Goal: Task Accomplishment & Management: Complete application form

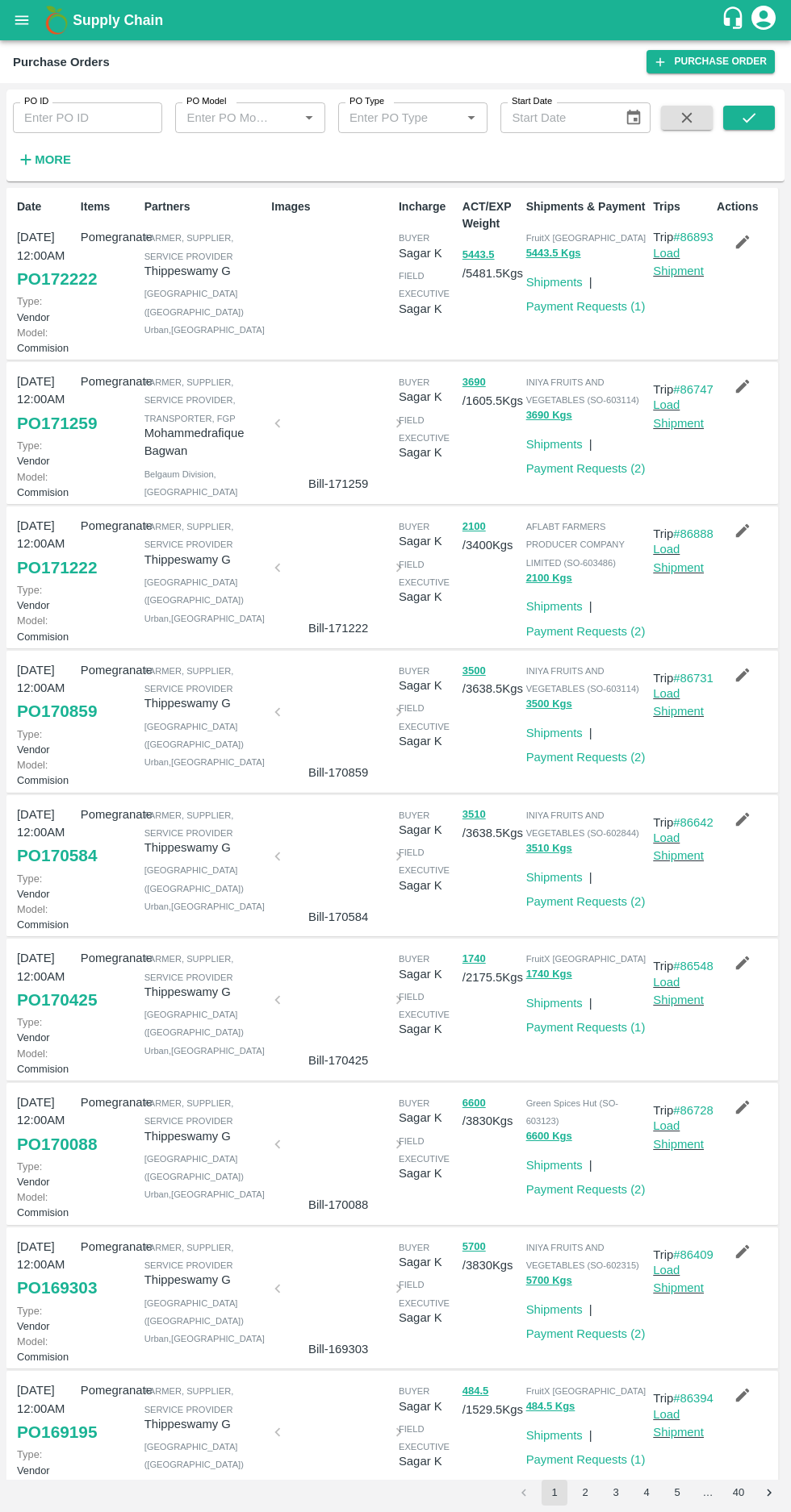
click at [50, 160] on strong "More" at bounding box center [52, 160] width 36 height 13
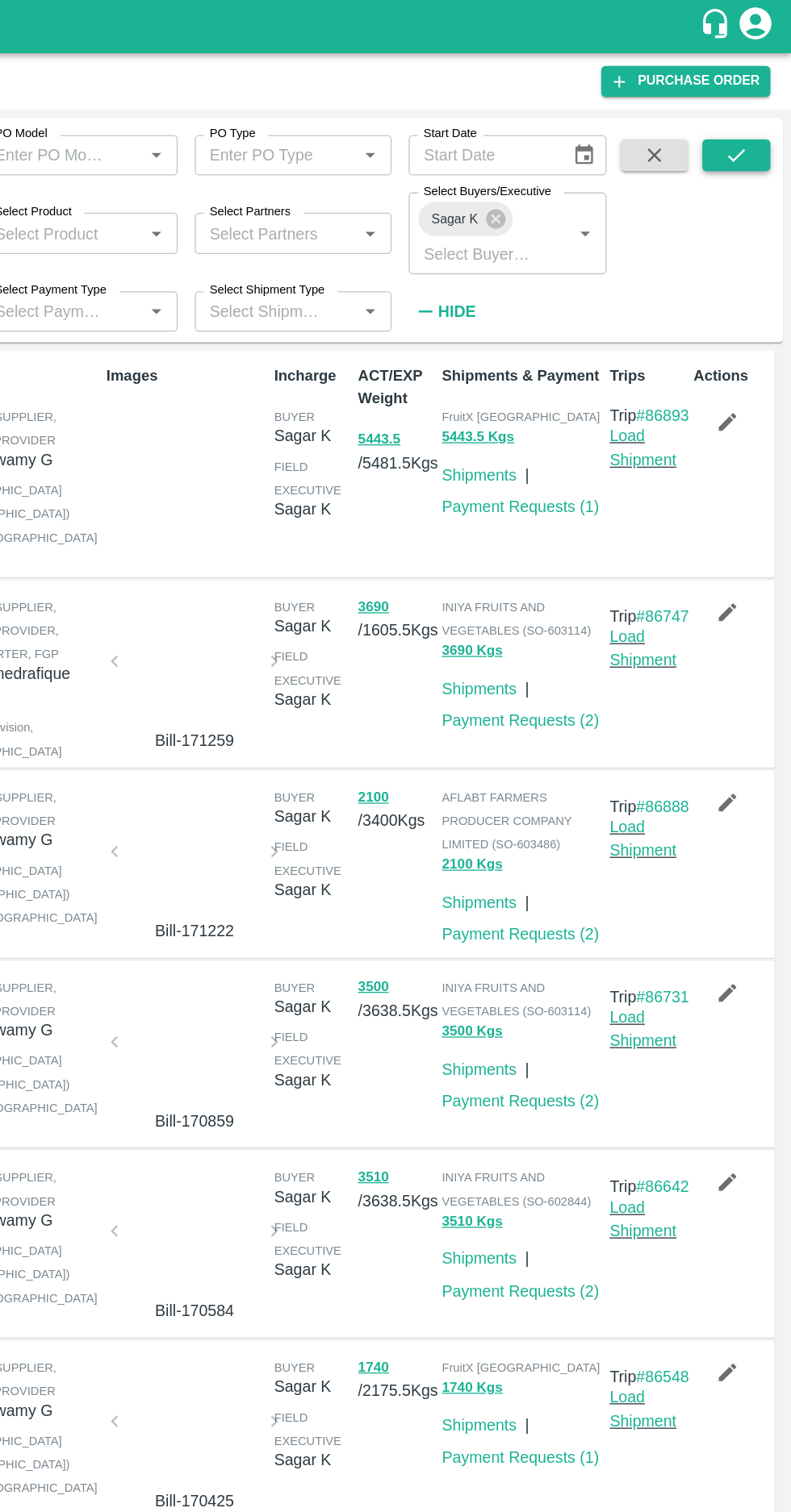
click at [737, 127] on button "submit" at bounding box center [749, 117] width 52 height 24
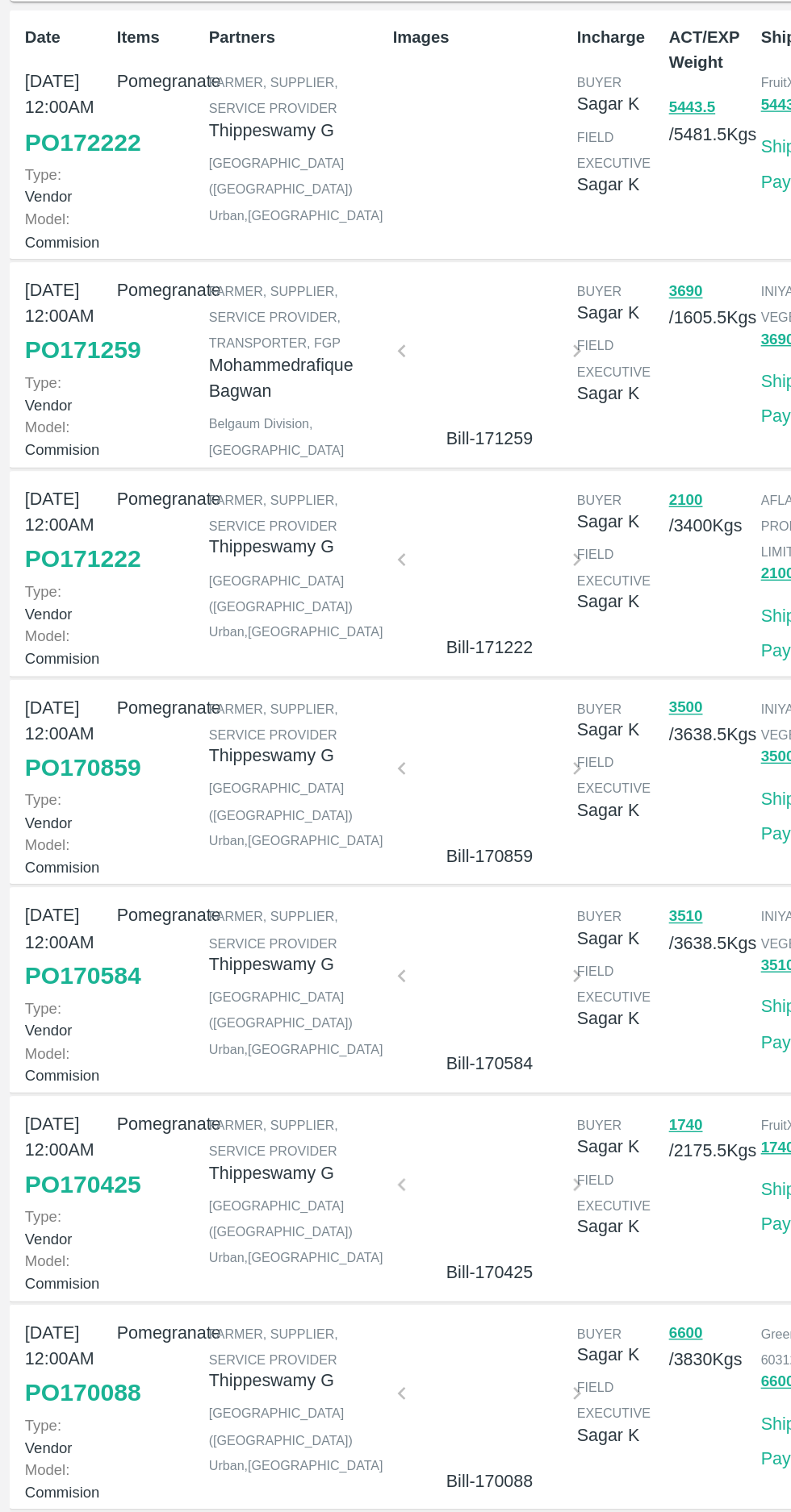
click at [178, 539] on p "Mohammedrafique Bagwan" at bounding box center [205, 521] width 121 height 36
click at [48, 515] on link "PO 171259" at bounding box center [57, 501] width 80 height 29
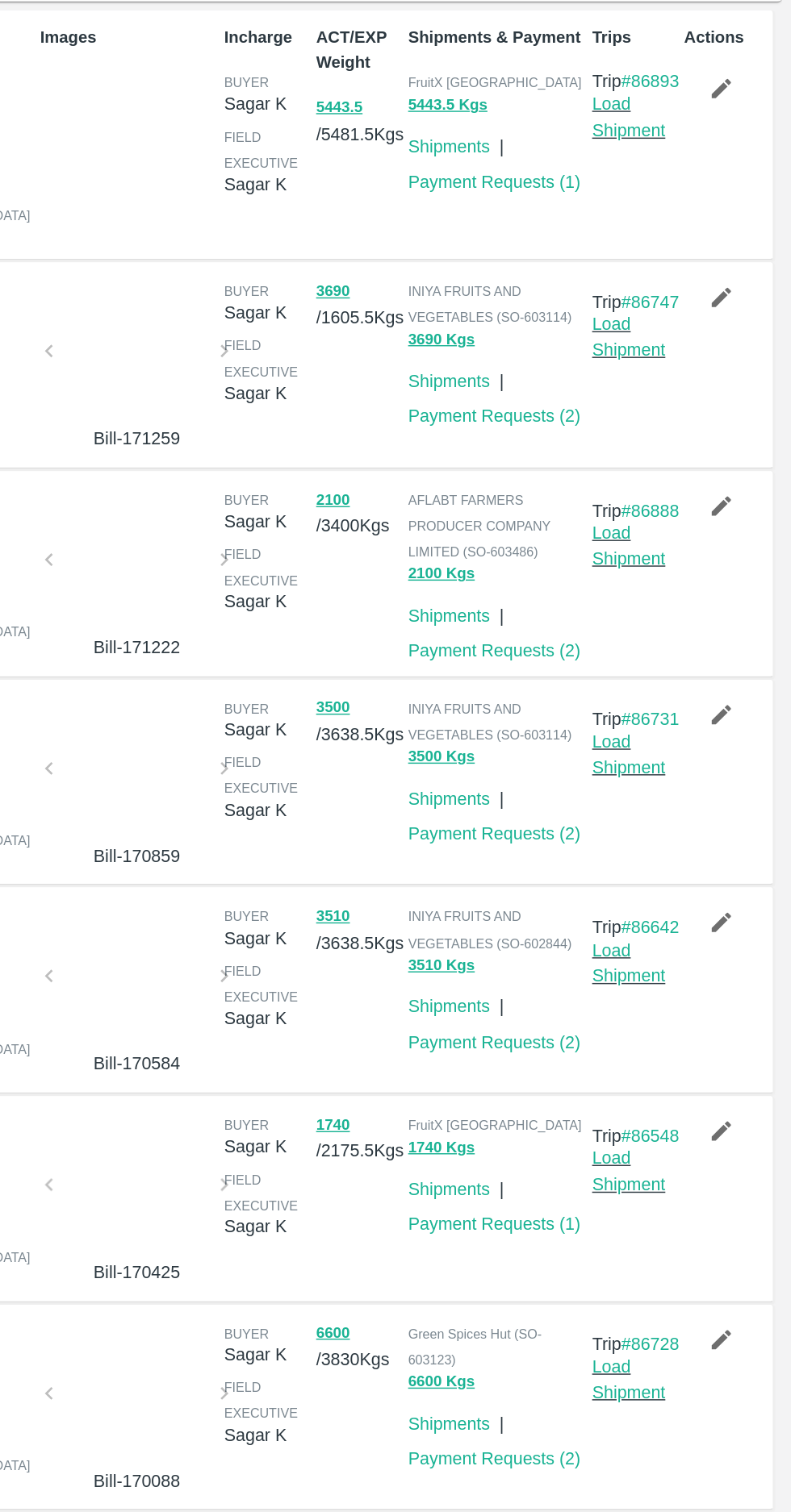
click at [739, 472] on icon "button" at bounding box center [742, 465] width 14 height 14
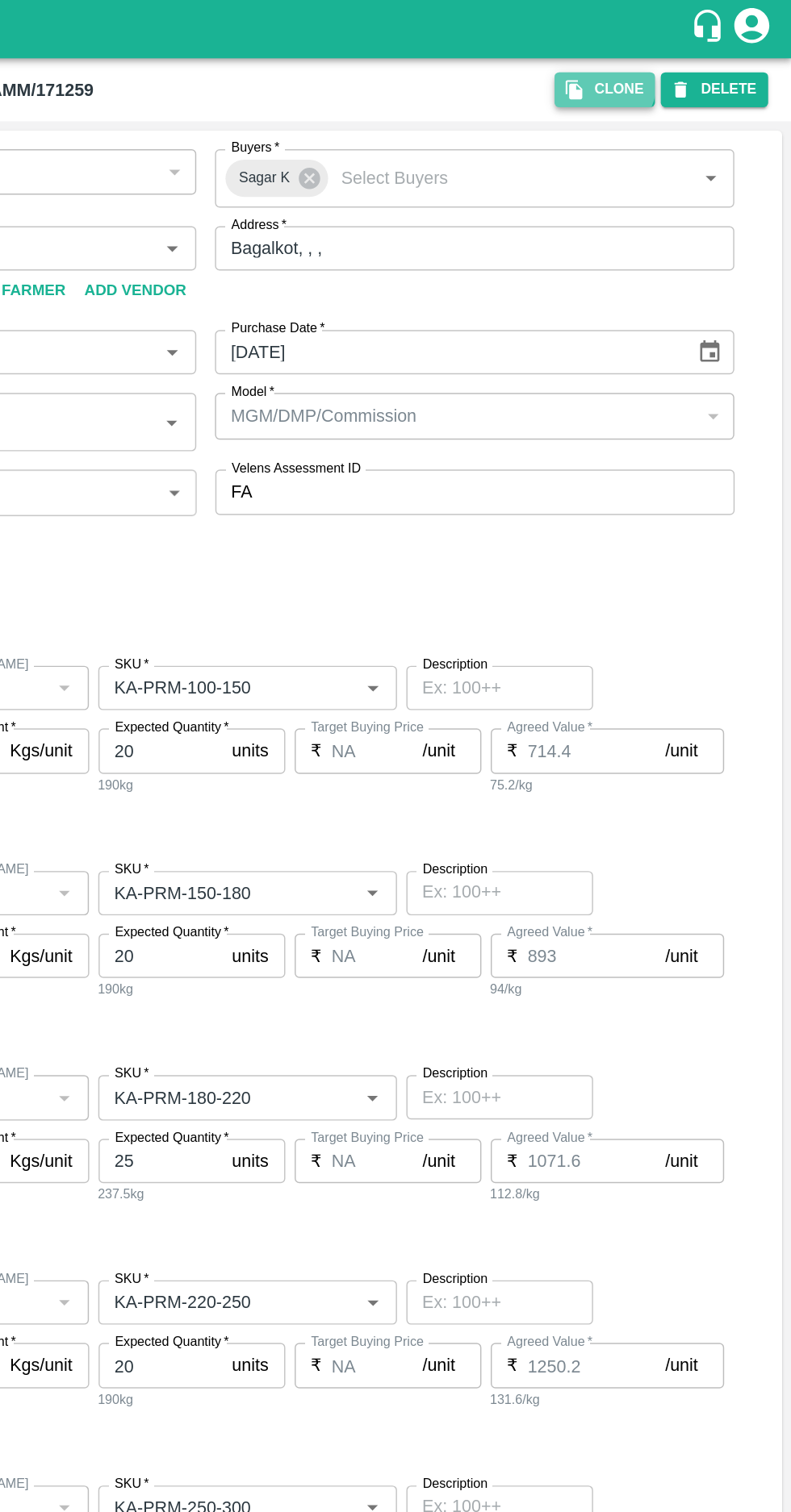
click at [646, 62] on icon "button" at bounding box center [640, 62] width 11 height 14
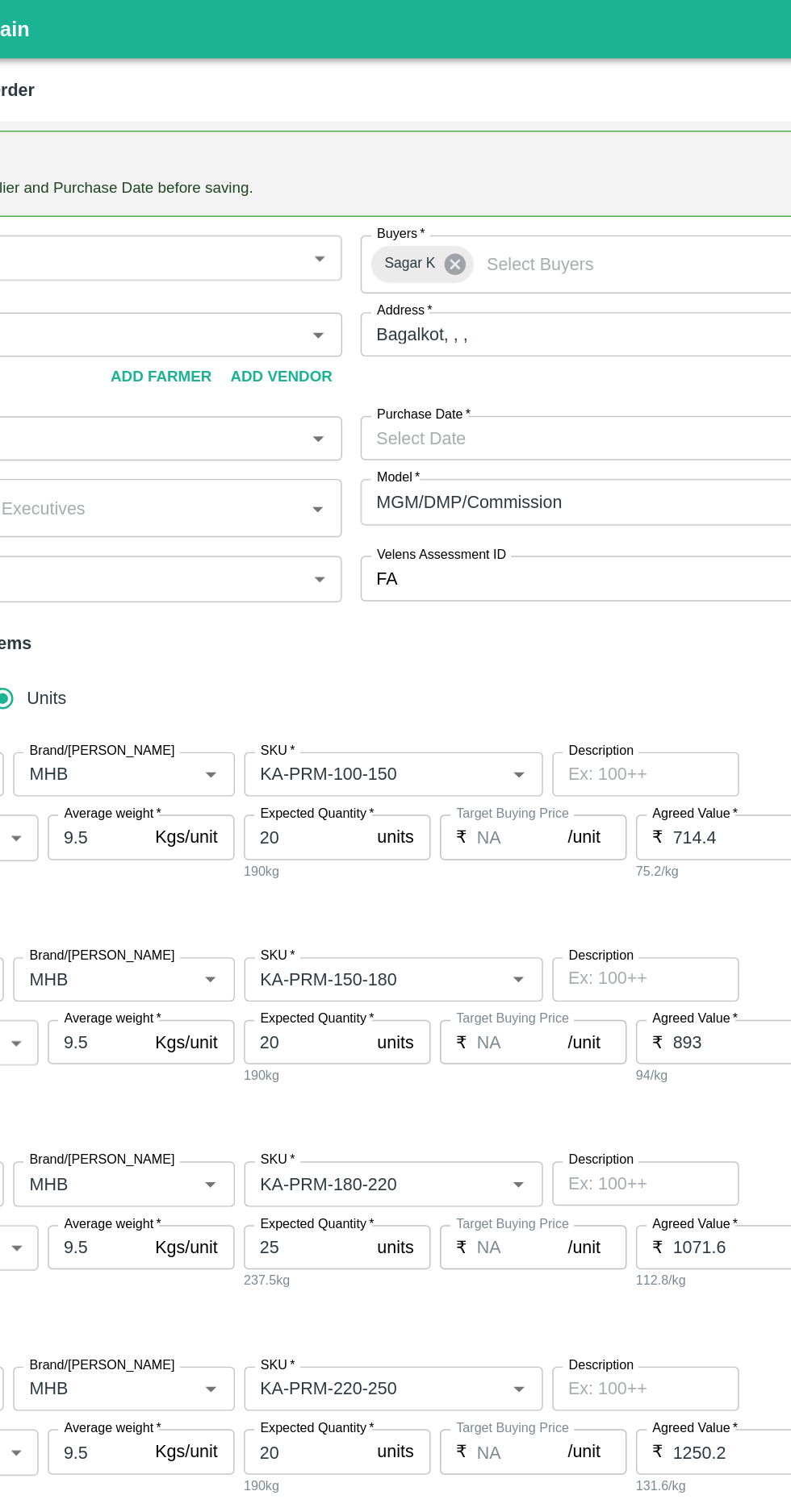
click at [457, 176] on icon at bounding box center [457, 183] width 14 height 14
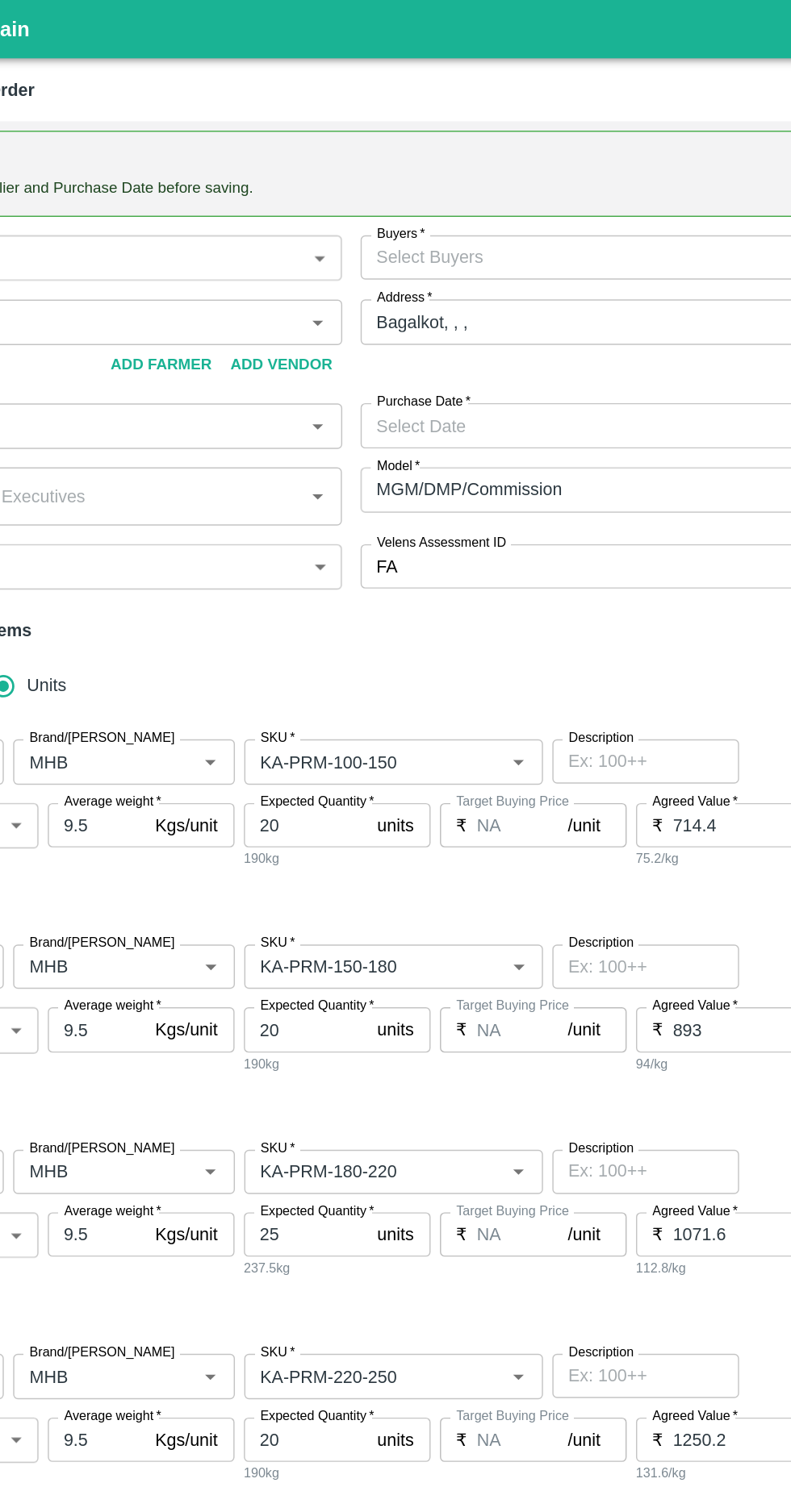
click at [440, 172] on input "Buyers   *" at bounding box center [559, 178] width 324 height 21
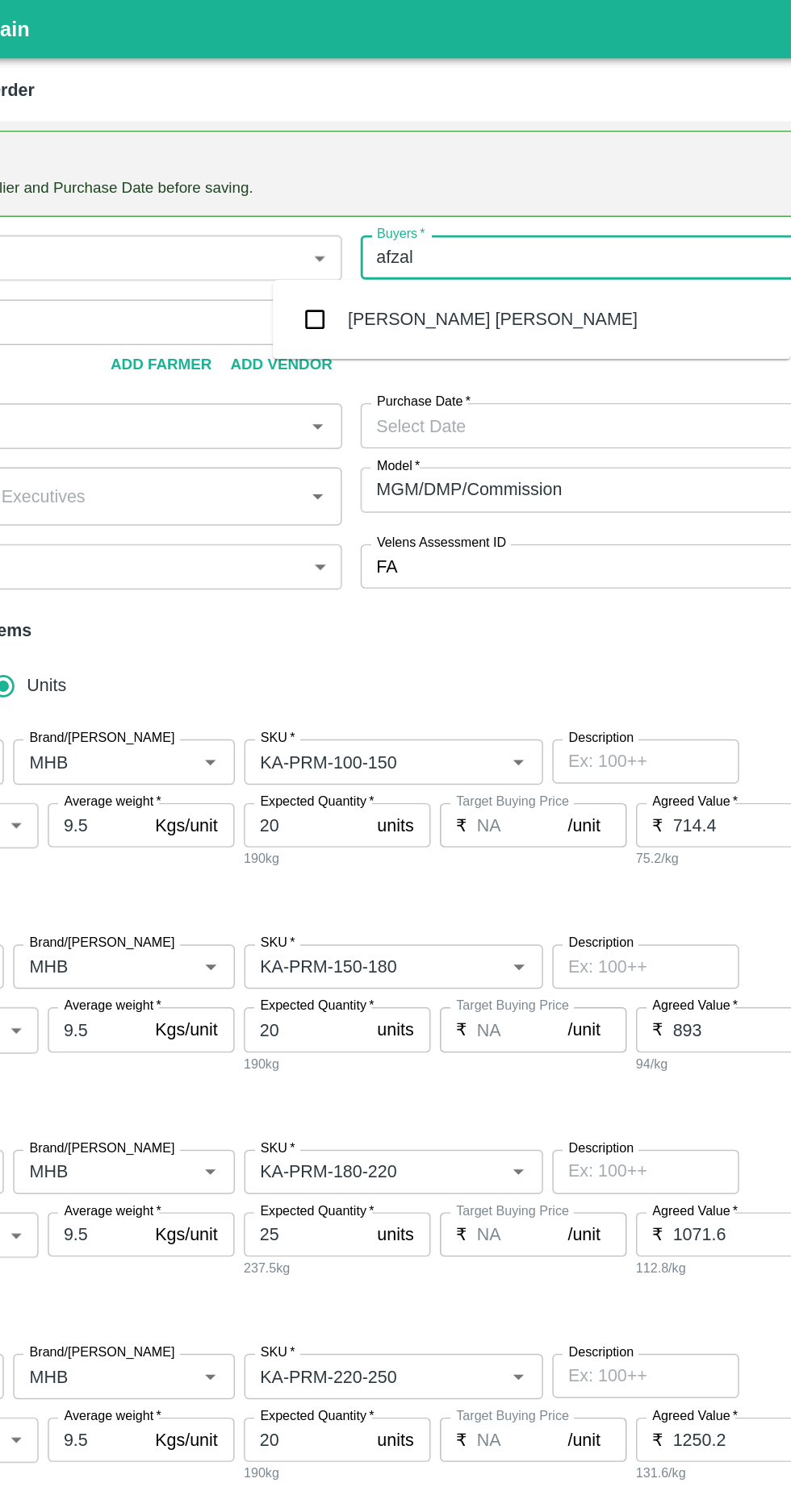
type input "afzal"
click at [354, 193] on body "Supply Chain Add Purchase Order PO Cloned Please update Supplier and Purchase D…" at bounding box center [395, 756] width 791 height 1512
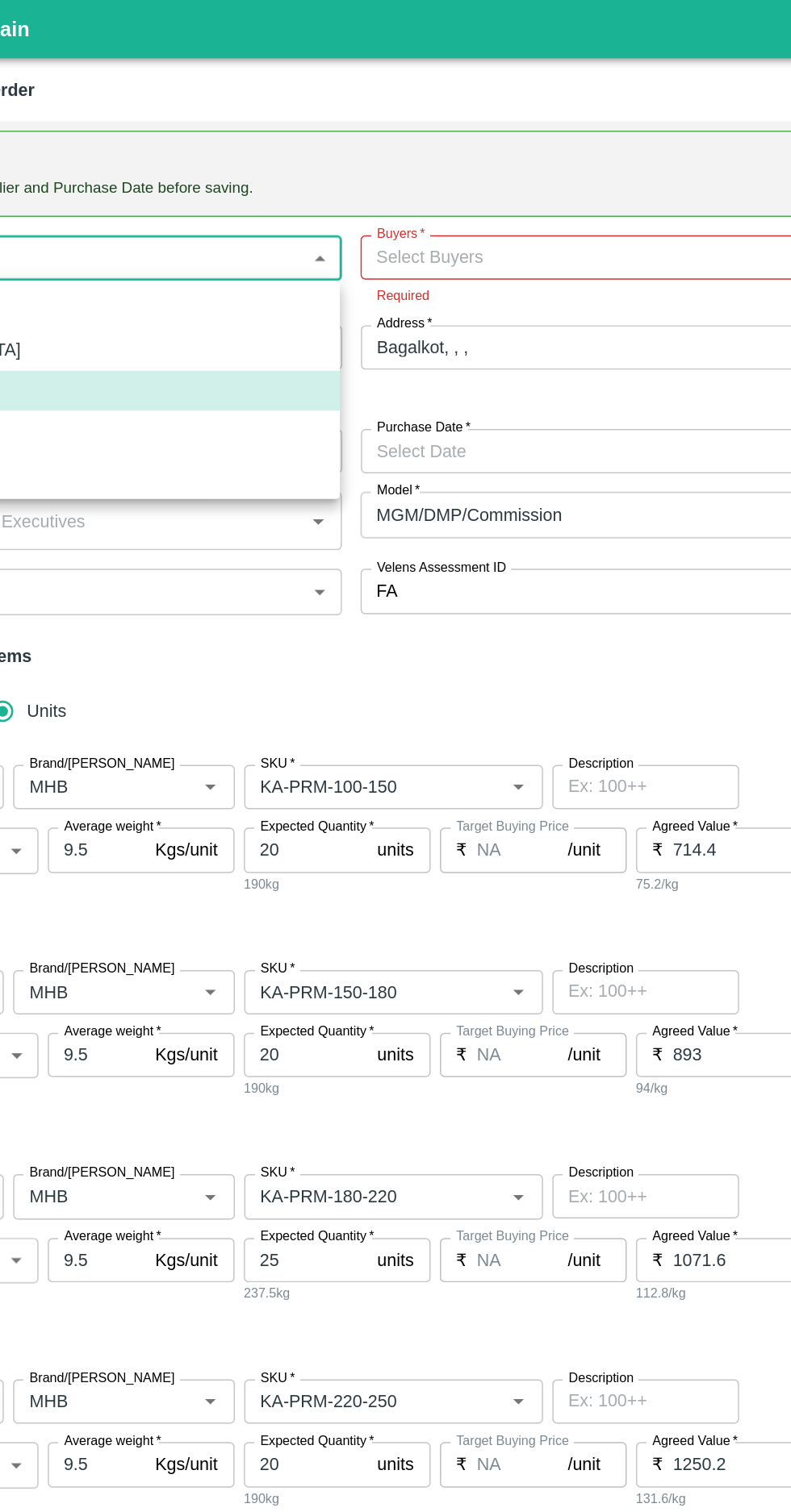
click at [441, 160] on div at bounding box center [395, 756] width 791 height 1512
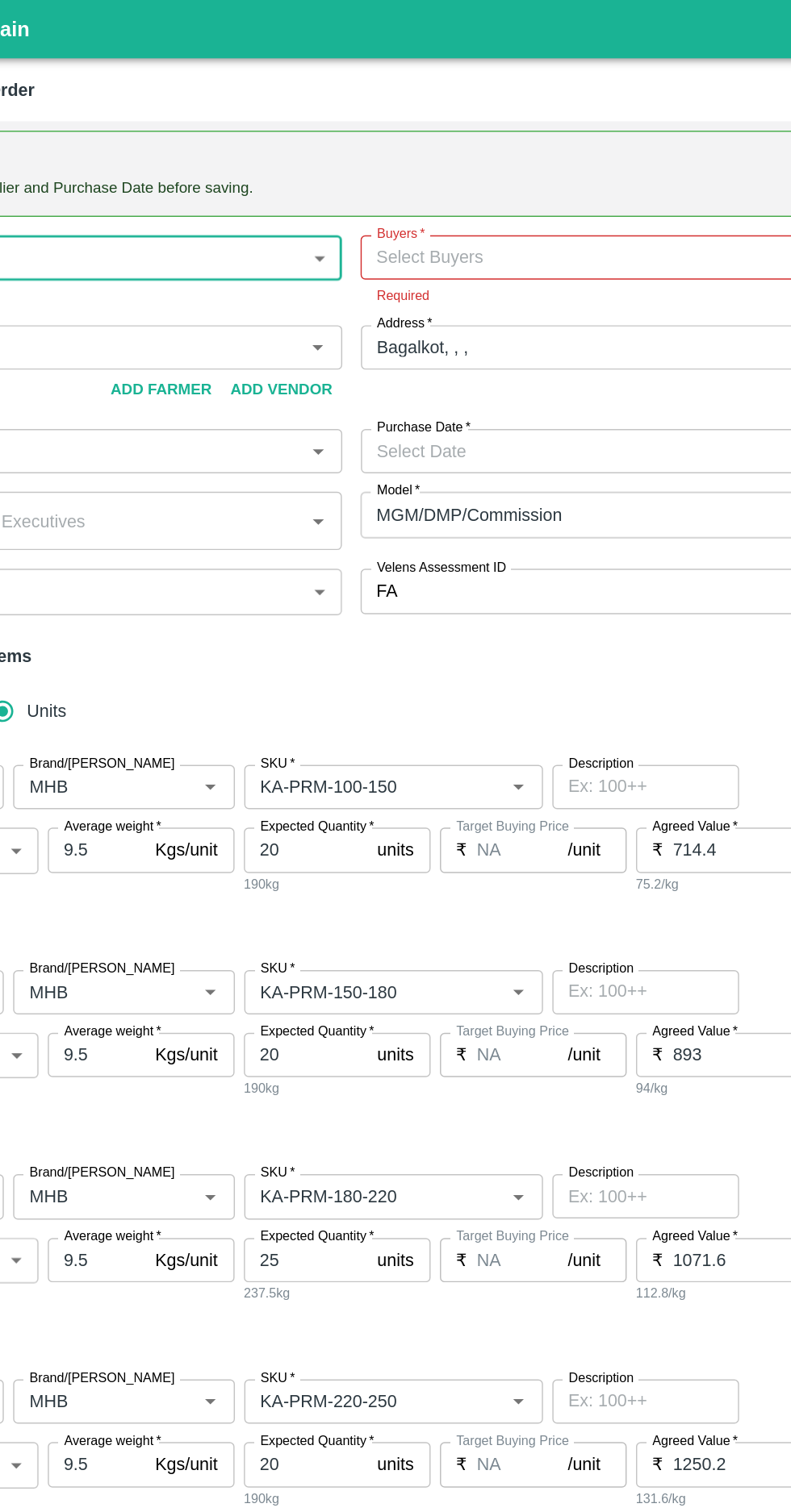
click at [449, 173] on input "Buyers   *" at bounding box center [559, 178] width 324 height 21
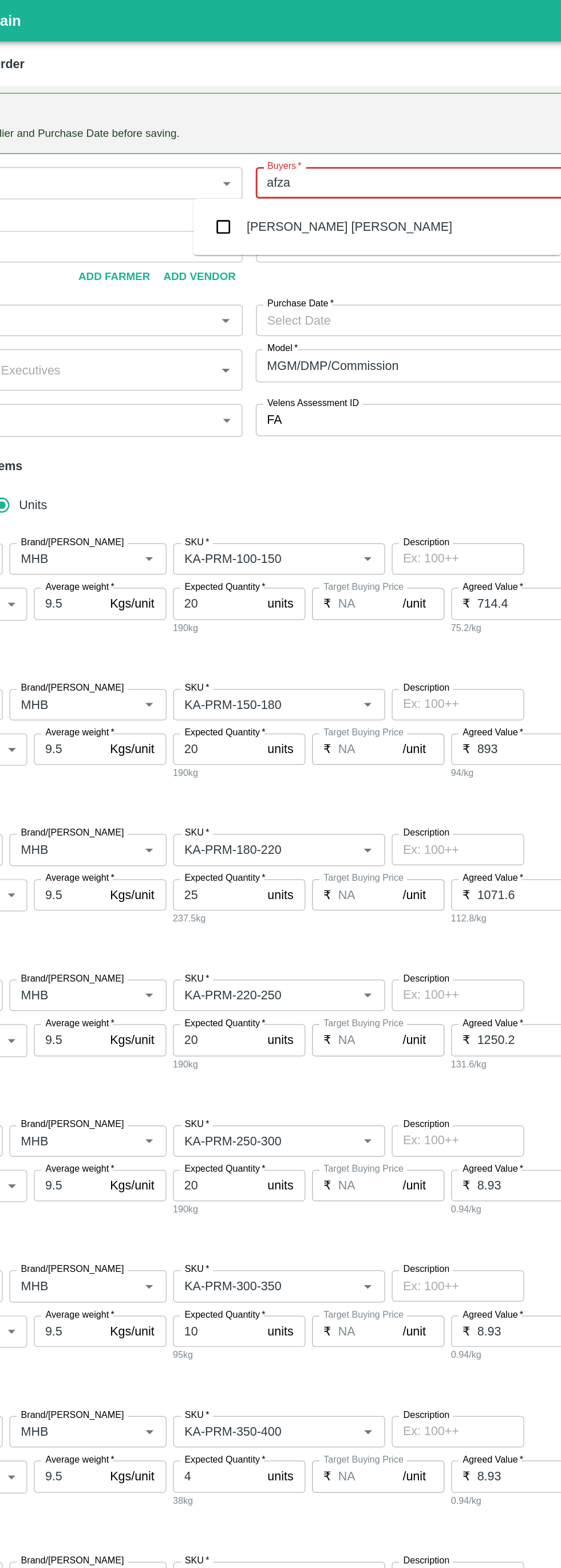
type input "afzal"
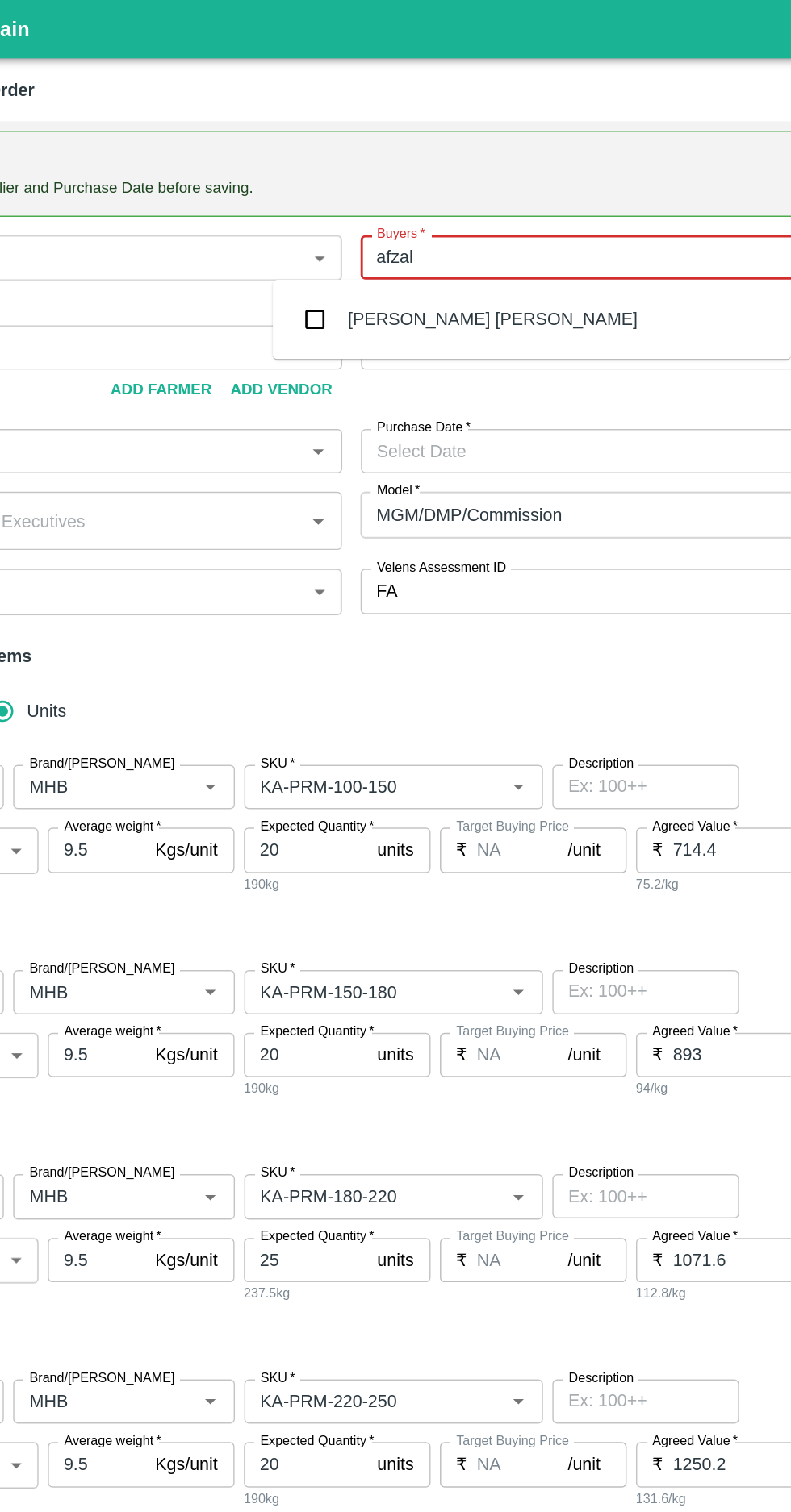
click at [364, 212] on input "checkbox" at bounding box center [361, 221] width 33 height 33
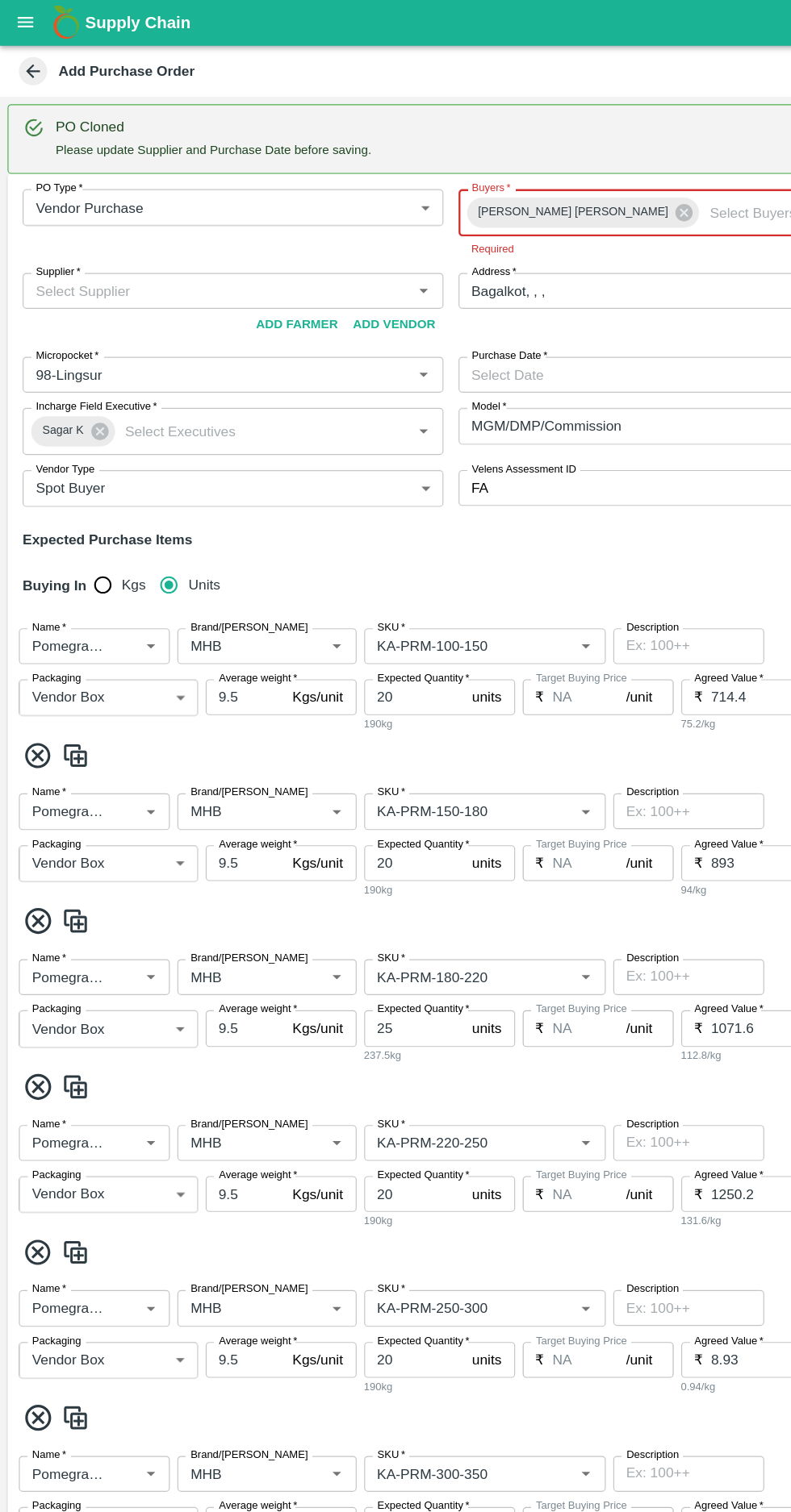
click at [127, 249] on body "Supply Chain Add Purchase Order PO Cloned Please update Supplier and Purchase D…" at bounding box center [395, 756] width 791 height 1512
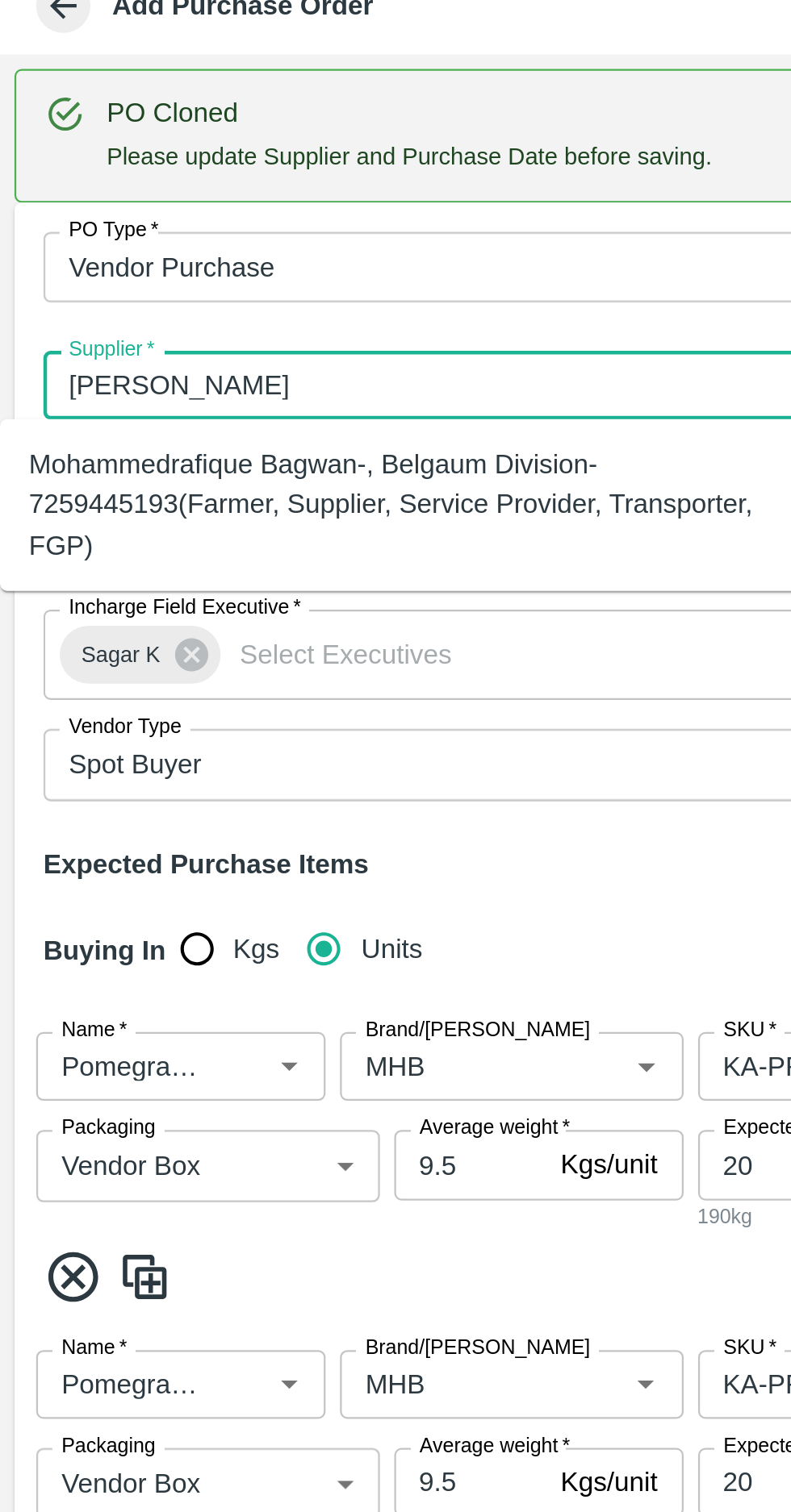
type input "[PERSON_NAME]"
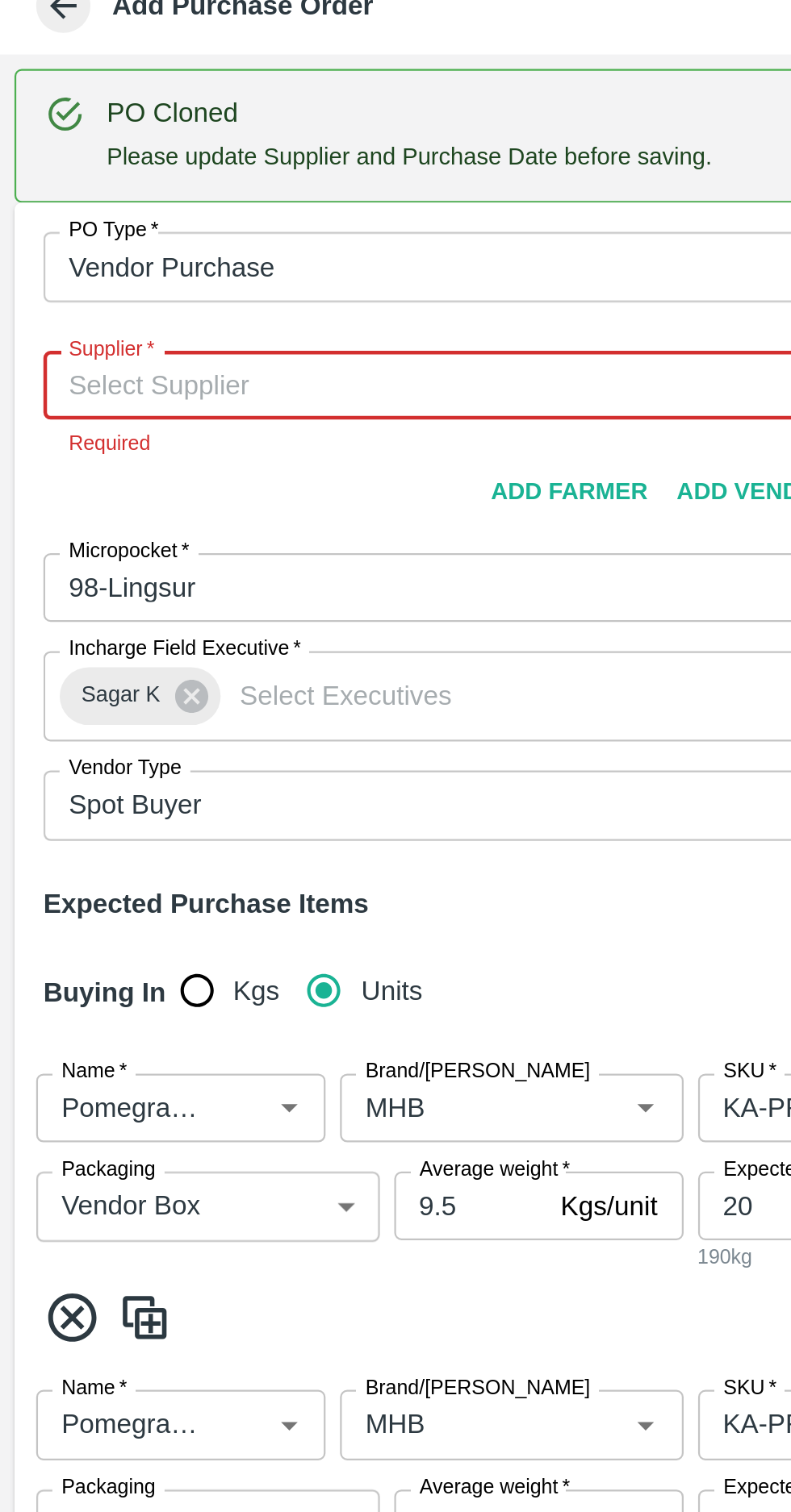
click at [60, 228] on input "Supplier   *" at bounding box center [186, 231] width 324 height 21
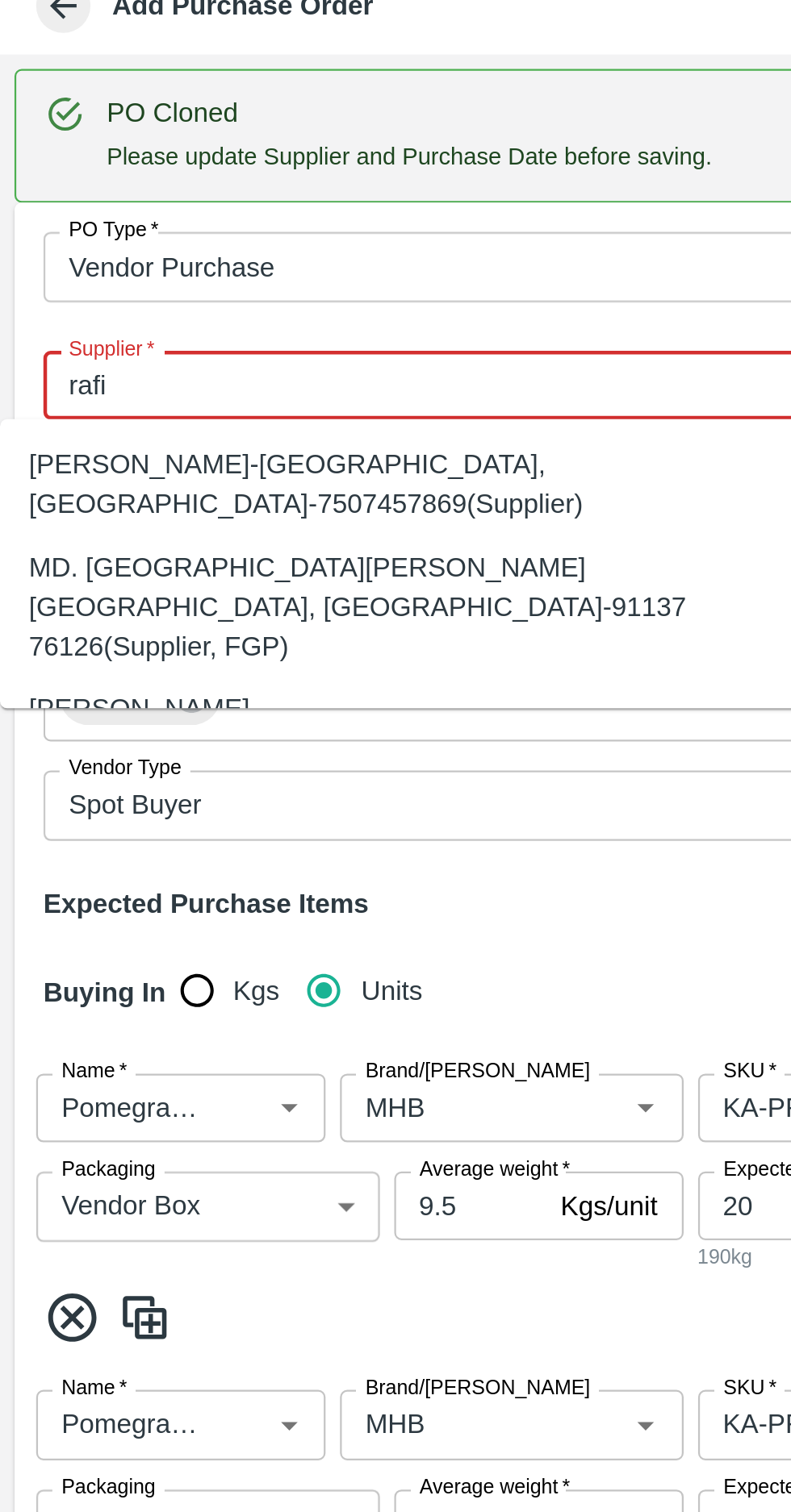
click at [69, 298] on div "MD. [GEOGRAPHIC_DATA][PERSON_NAME][GEOGRAPHIC_DATA], [GEOGRAPHIC_DATA]-91137 76…" at bounding box center [179, 330] width 358 height 64
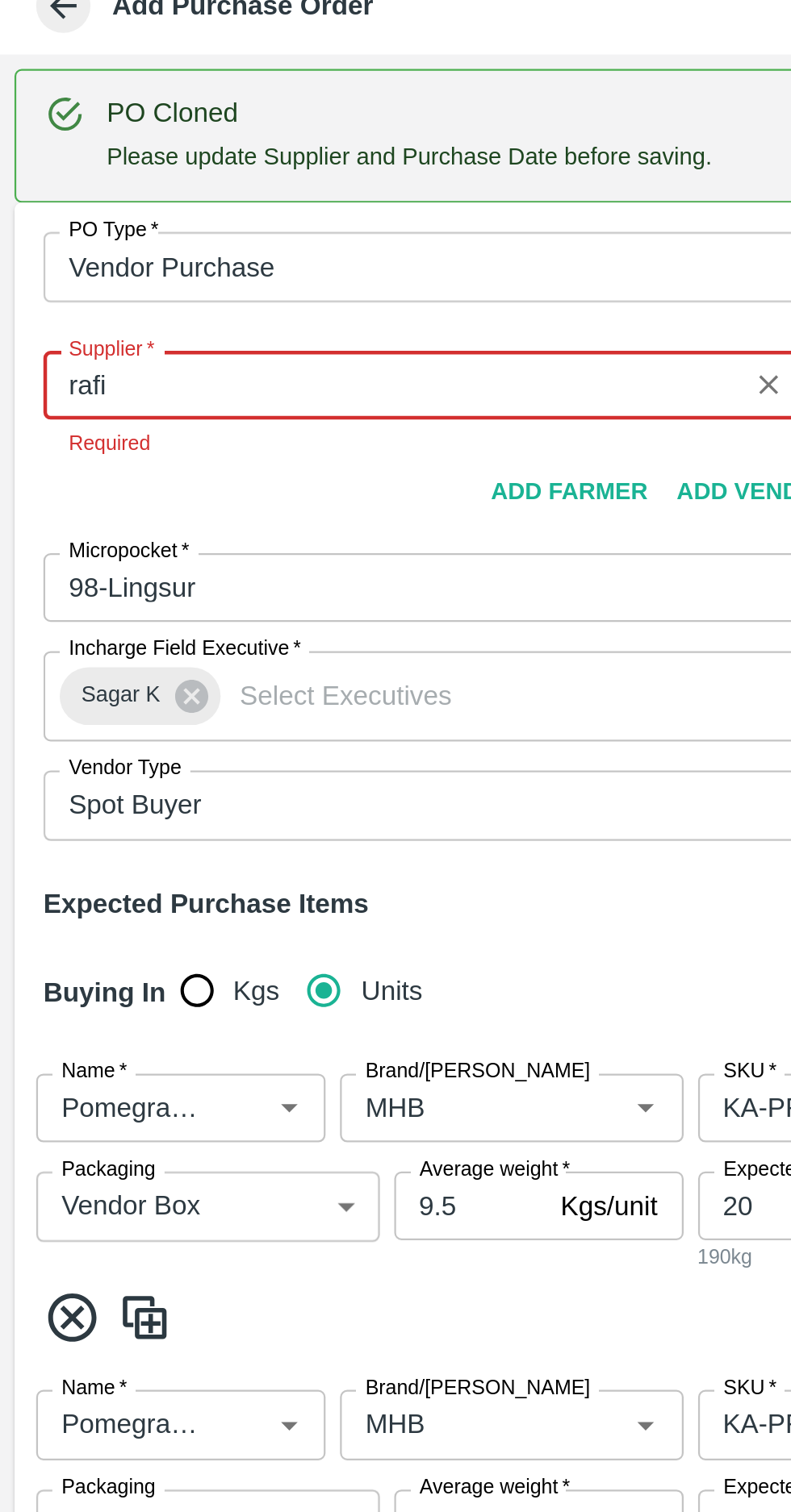
type input "MD. [GEOGRAPHIC_DATA][PERSON_NAME][GEOGRAPHIC_DATA], [GEOGRAPHIC_DATA]-91137 76…"
type input "[GEOGRAPHIC_DATA], [GEOGRAPHIC_DATA], [GEOGRAPHIC_DATA], [GEOGRAPHIC_DATA]"
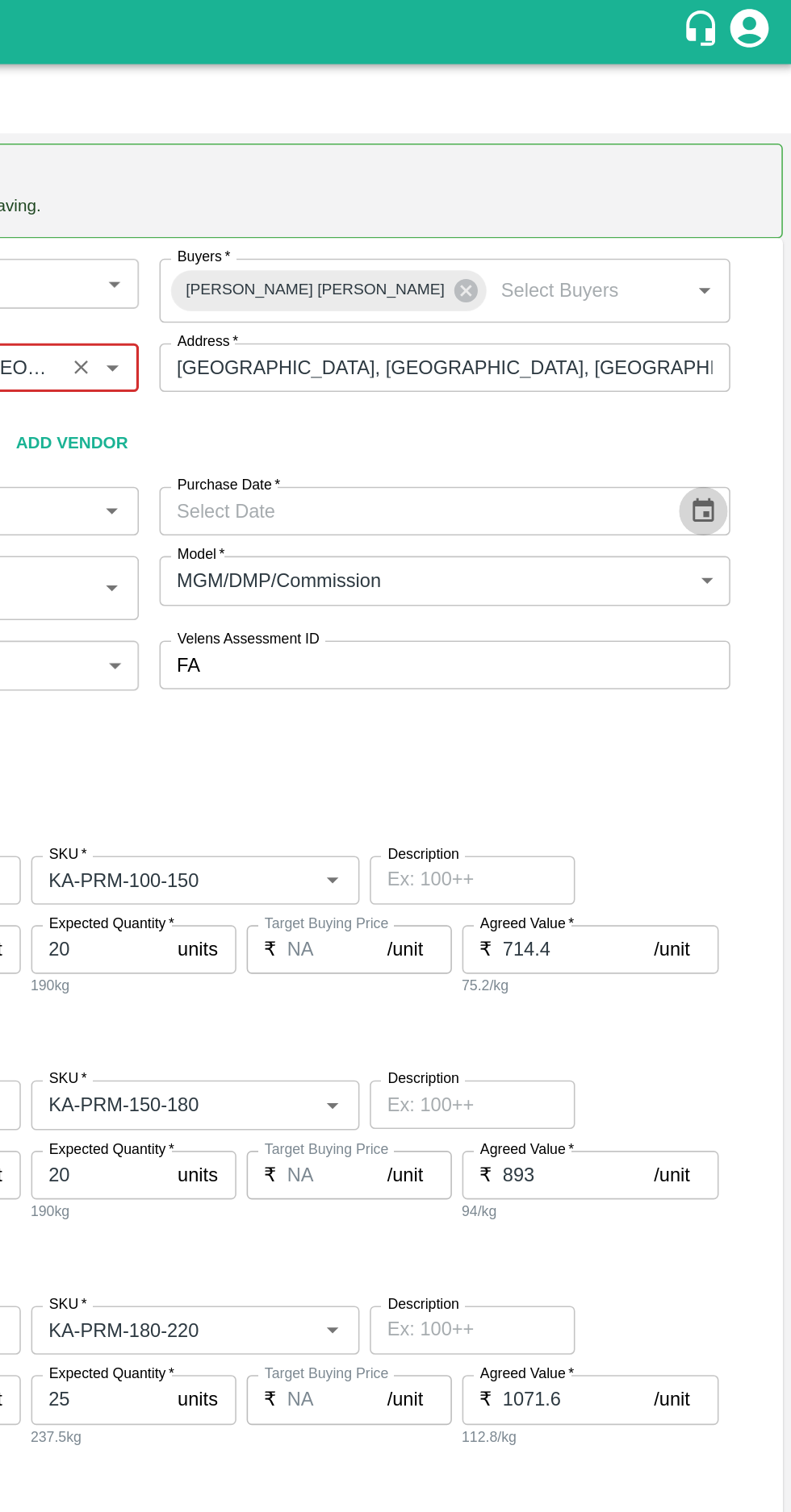
type input "MD. [GEOGRAPHIC_DATA][PERSON_NAME][GEOGRAPHIC_DATA], [GEOGRAPHIC_DATA]-91137 76…"
click at [731, 320] on div "PO Type   * Vendor Purchase 2 PO Type Buyers   * Shaik [PERSON_NAME] Buyers   *…" at bounding box center [395, 298] width 777 height 297
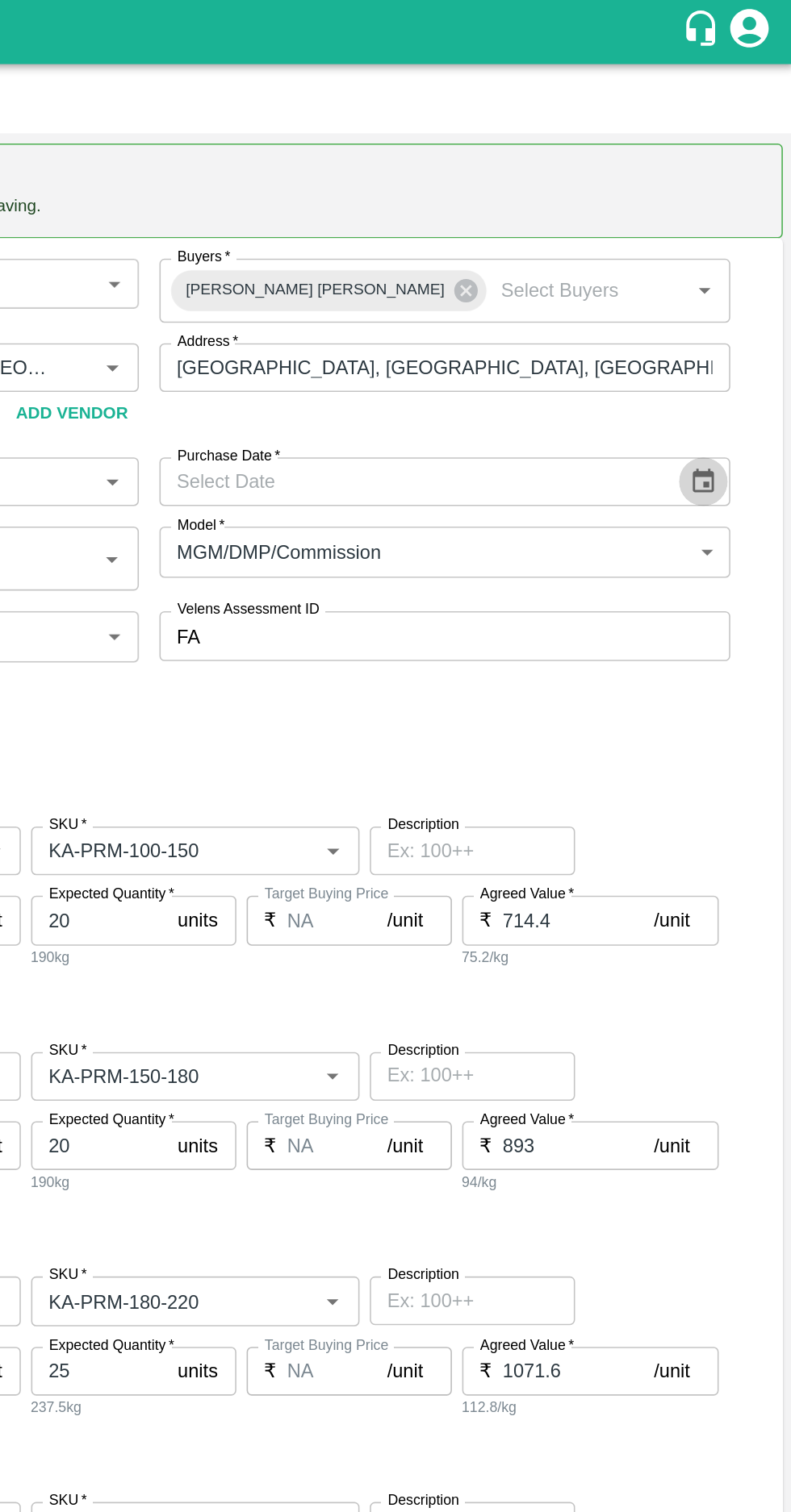
click at [731, 296] on icon "Choose date" at bounding box center [734, 303] width 14 height 15
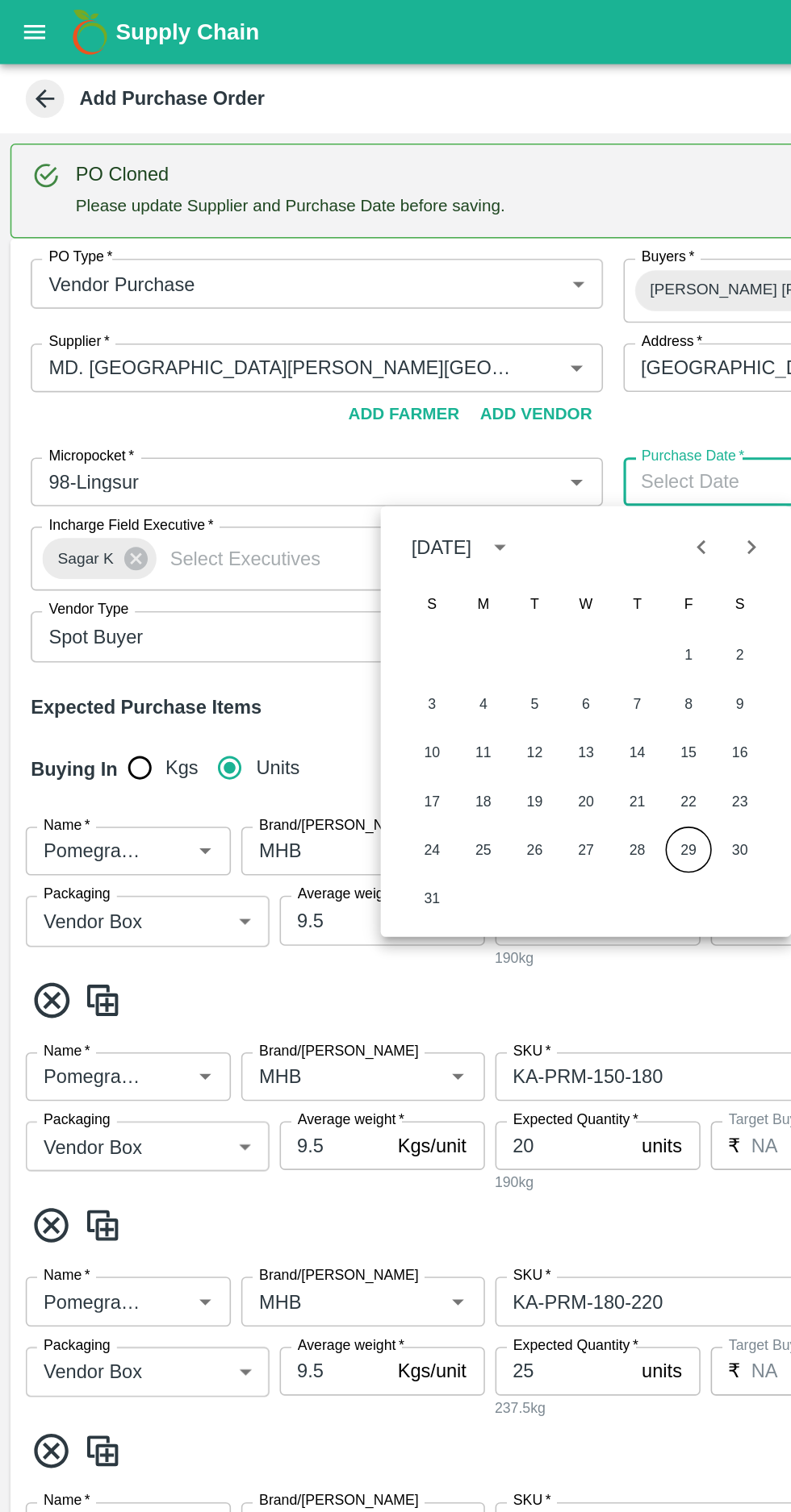
click at [434, 534] on button "29" at bounding box center [433, 535] width 29 height 29
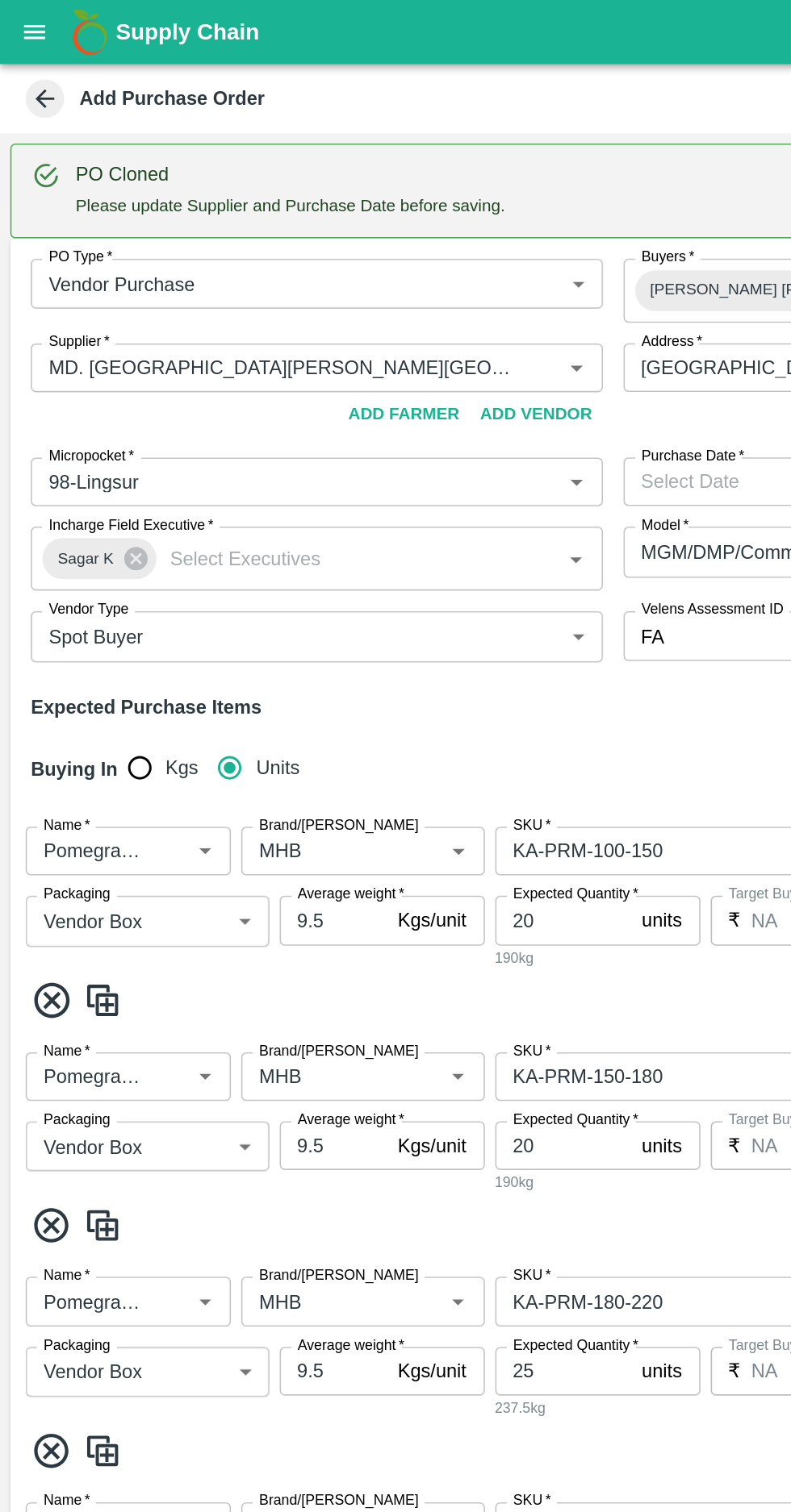
type input "[DATE]"
click at [225, 538] on input "Brand/[PERSON_NAME]" at bounding box center [204, 535] width 96 height 21
click at [184, 470] on div "DON" at bounding box center [177, 472] width 26 height 18
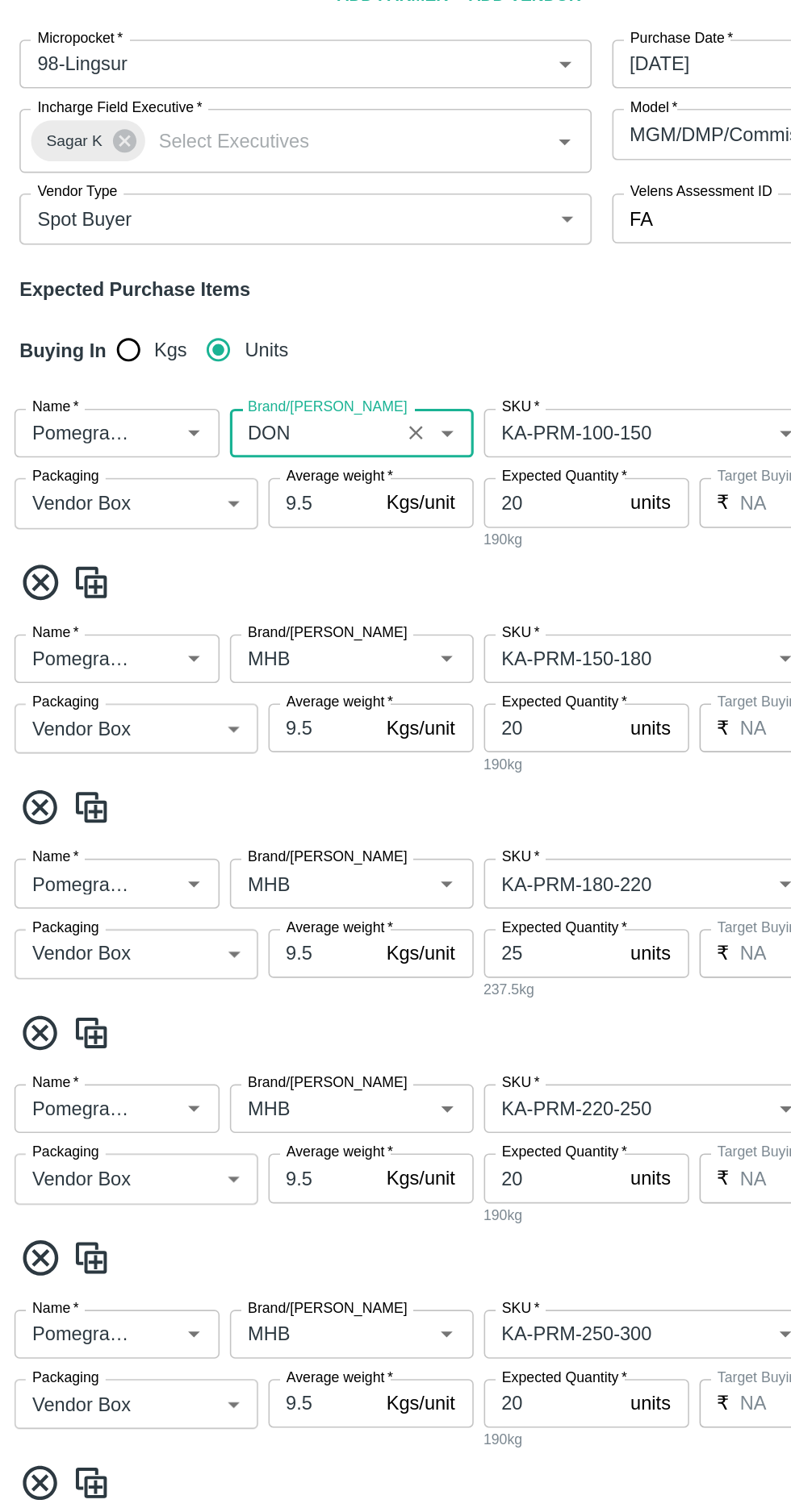
scroll to position [189, 0]
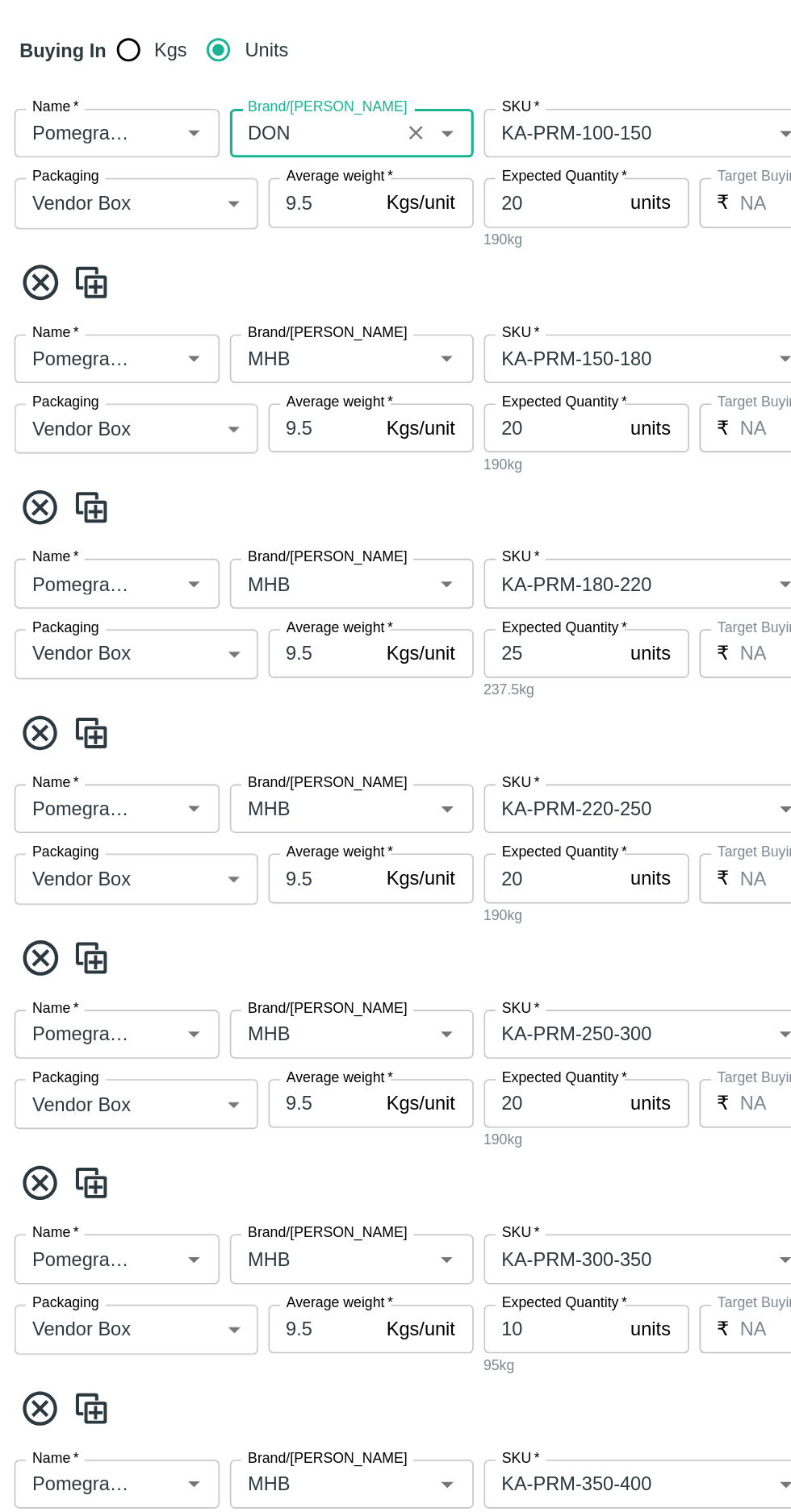
type input "DON"
click at [214, 480] on input "Brand/[PERSON_NAME]" at bounding box center [204, 488] width 96 height 21
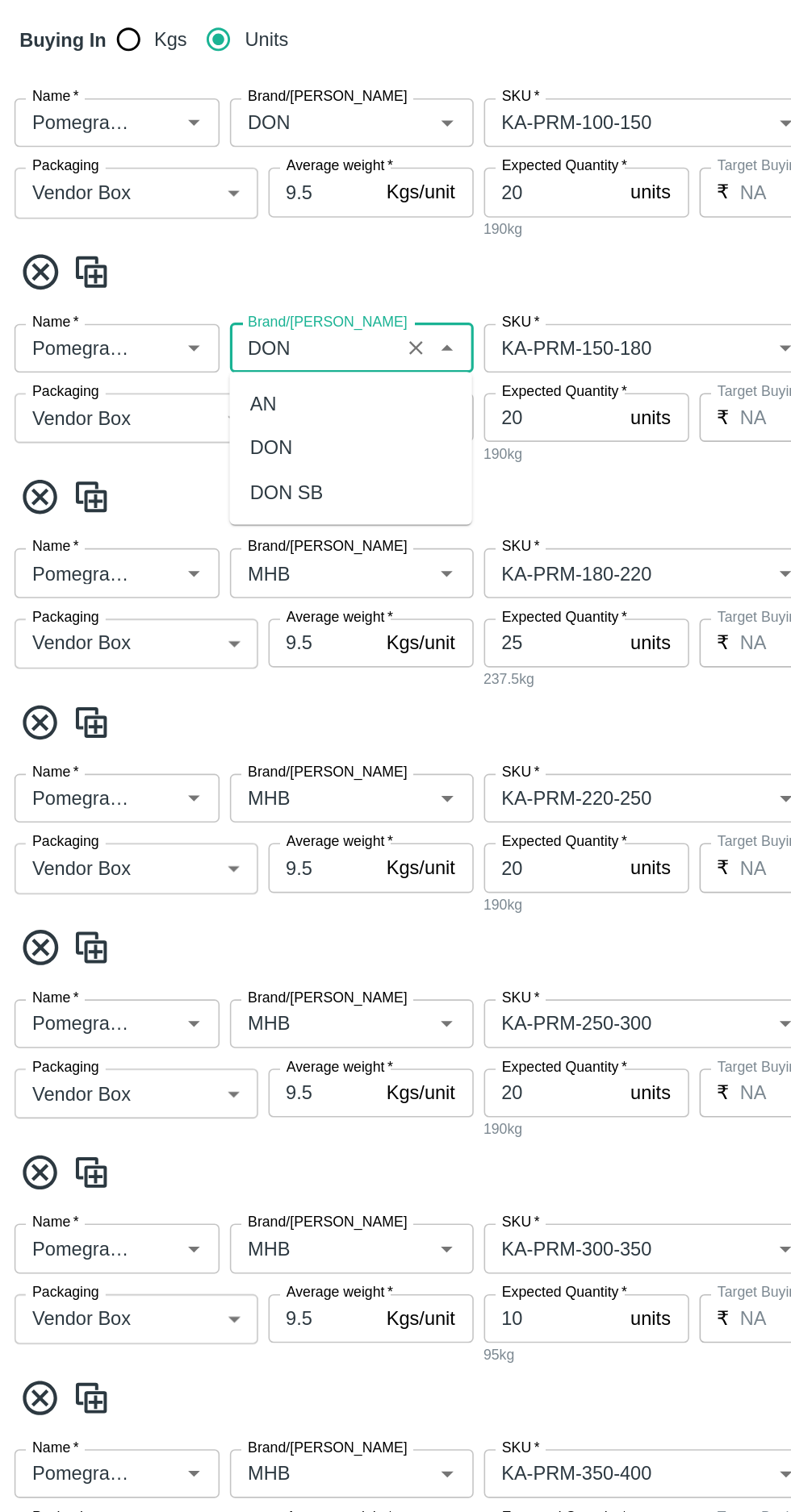
scroll to position [0, 0]
click at [184, 540] on div "DON" at bounding box center [177, 546] width 26 height 18
type input "DON"
click at [203, 613] on input "Brand/[PERSON_NAME]" at bounding box center [204, 623] width 96 height 21
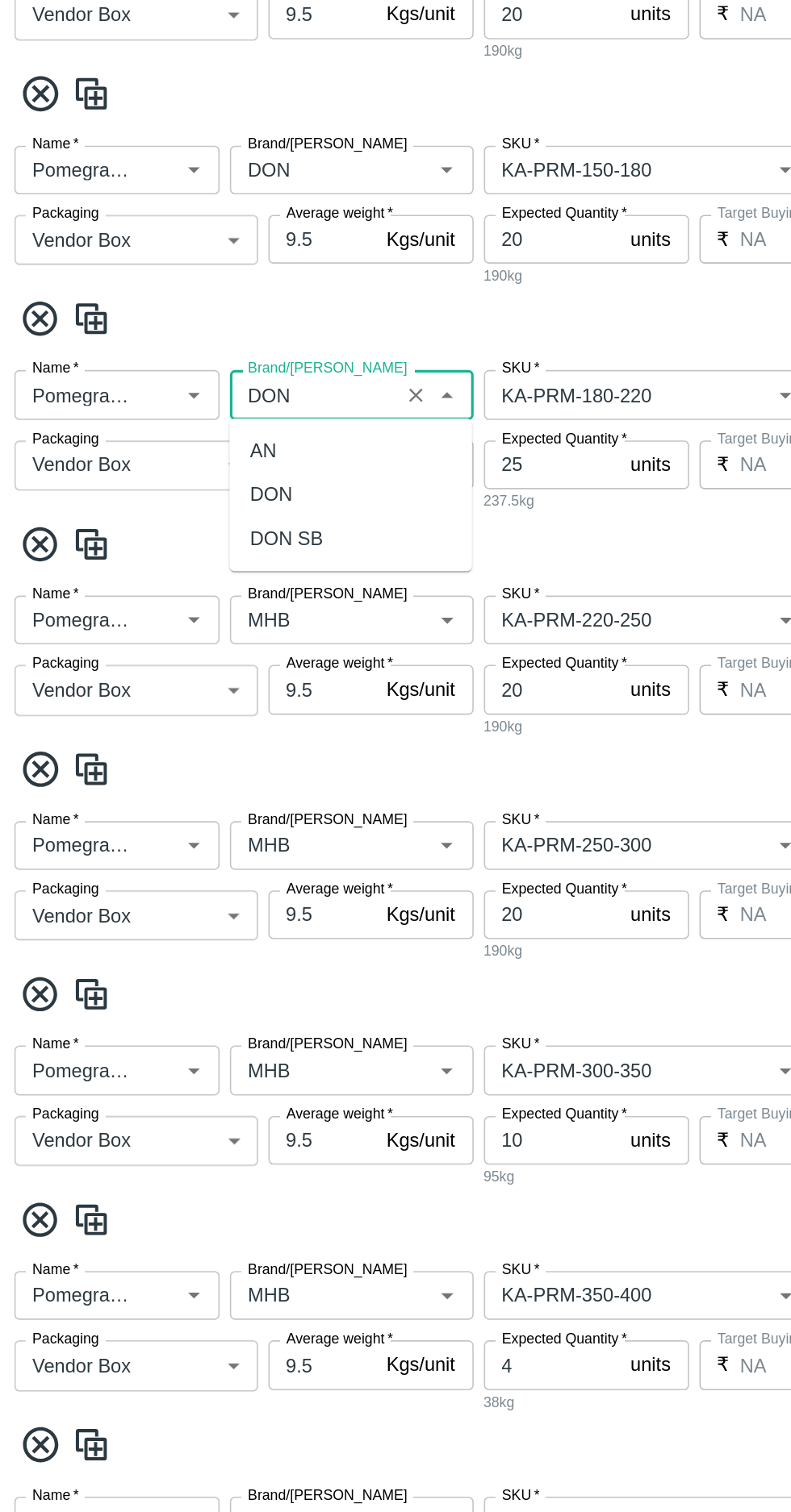
click at [179, 572] on div "DON" at bounding box center [177, 575] width 26 height 18
type input "DON"
click at [202, 643] on input "Brand/[PERSON_NAME]" at bounding box center [204, 653] width 96 height 21
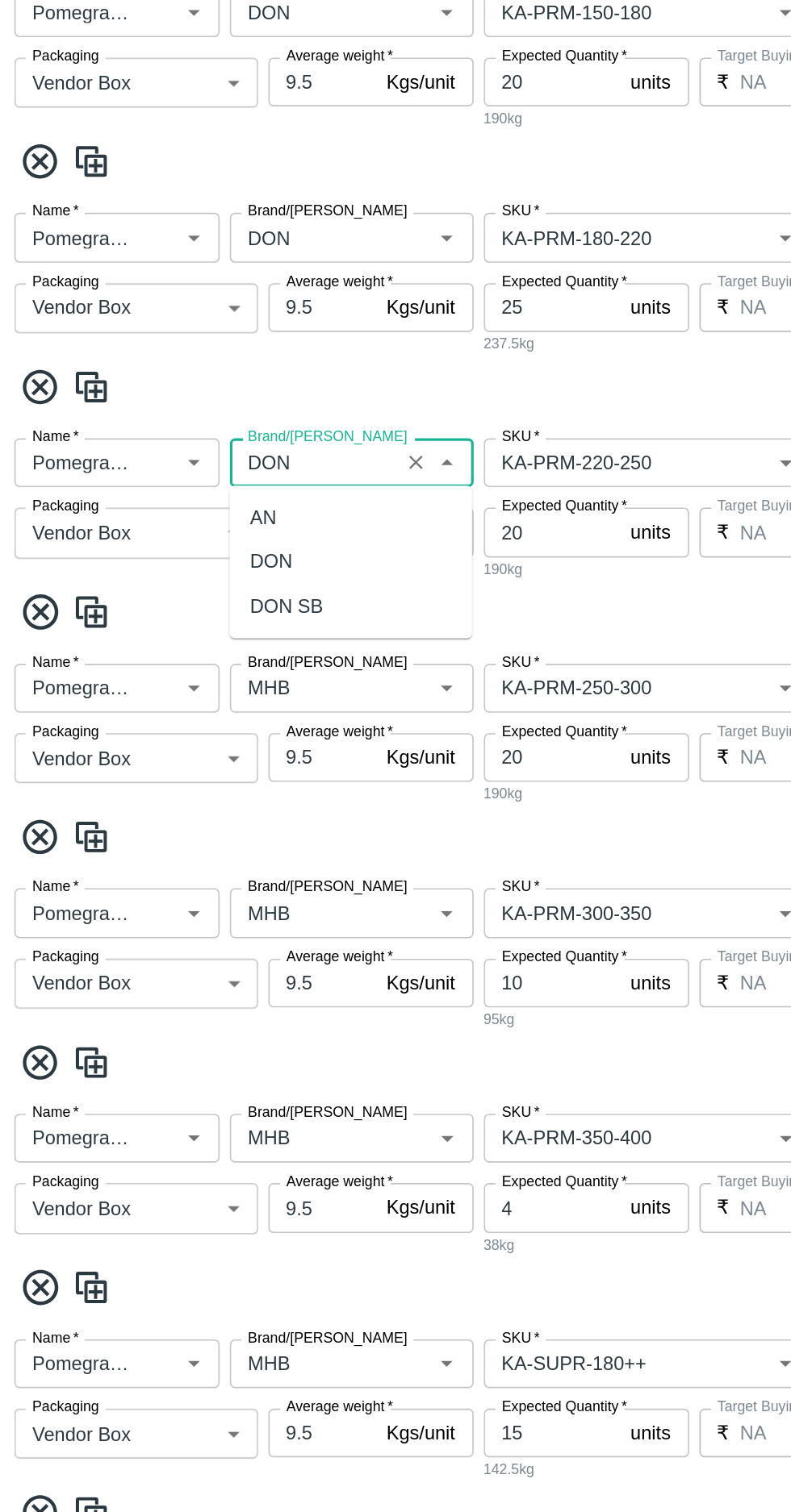
click at [170, 610] on div "DON" at bounding box center [177, 616] width 26 height 18
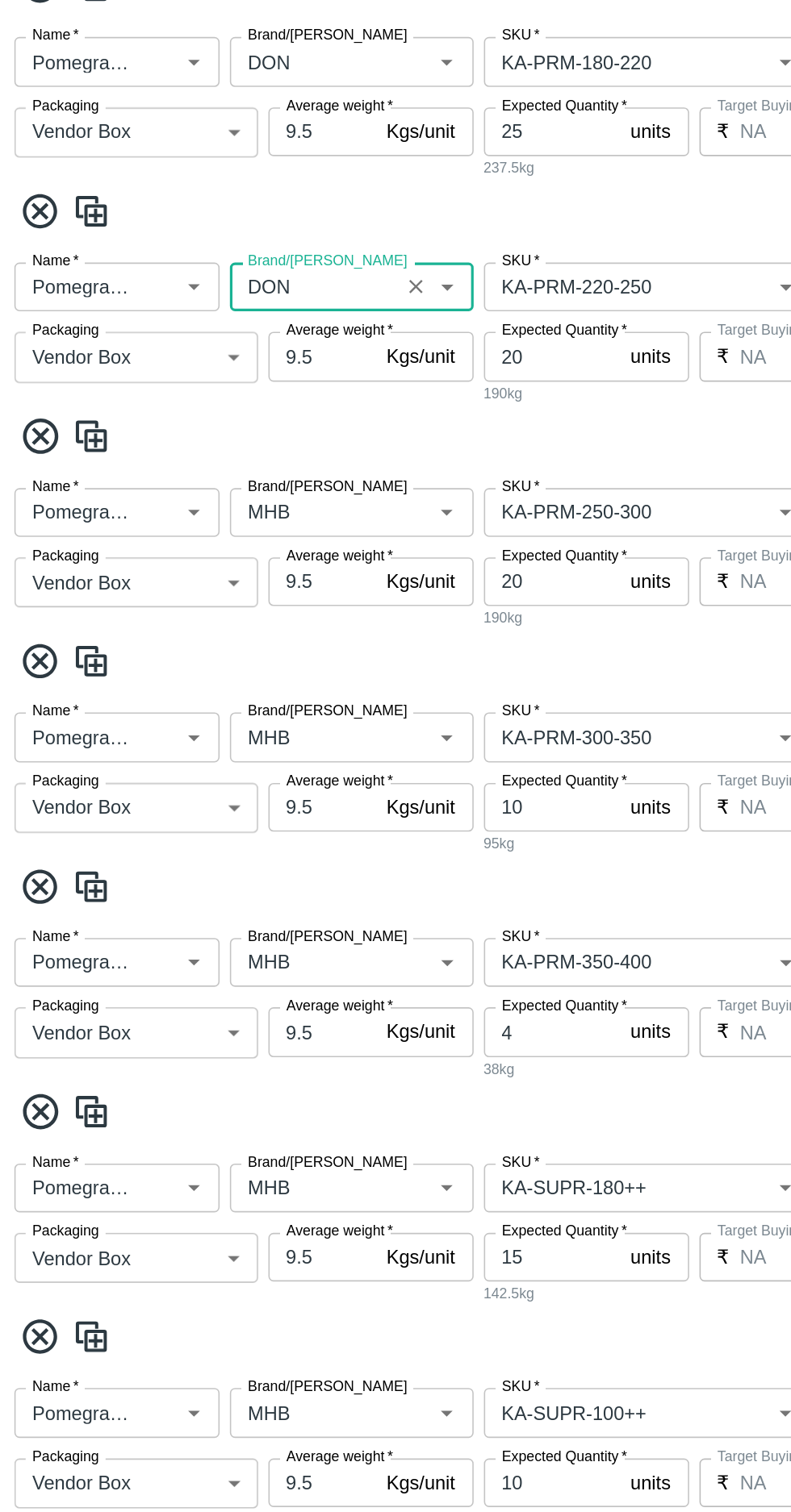
type input "DON"
click at [193, 582] on input "Brand/[PERSON_NAME]" at bounding box center [204, 585] width 96 height 21
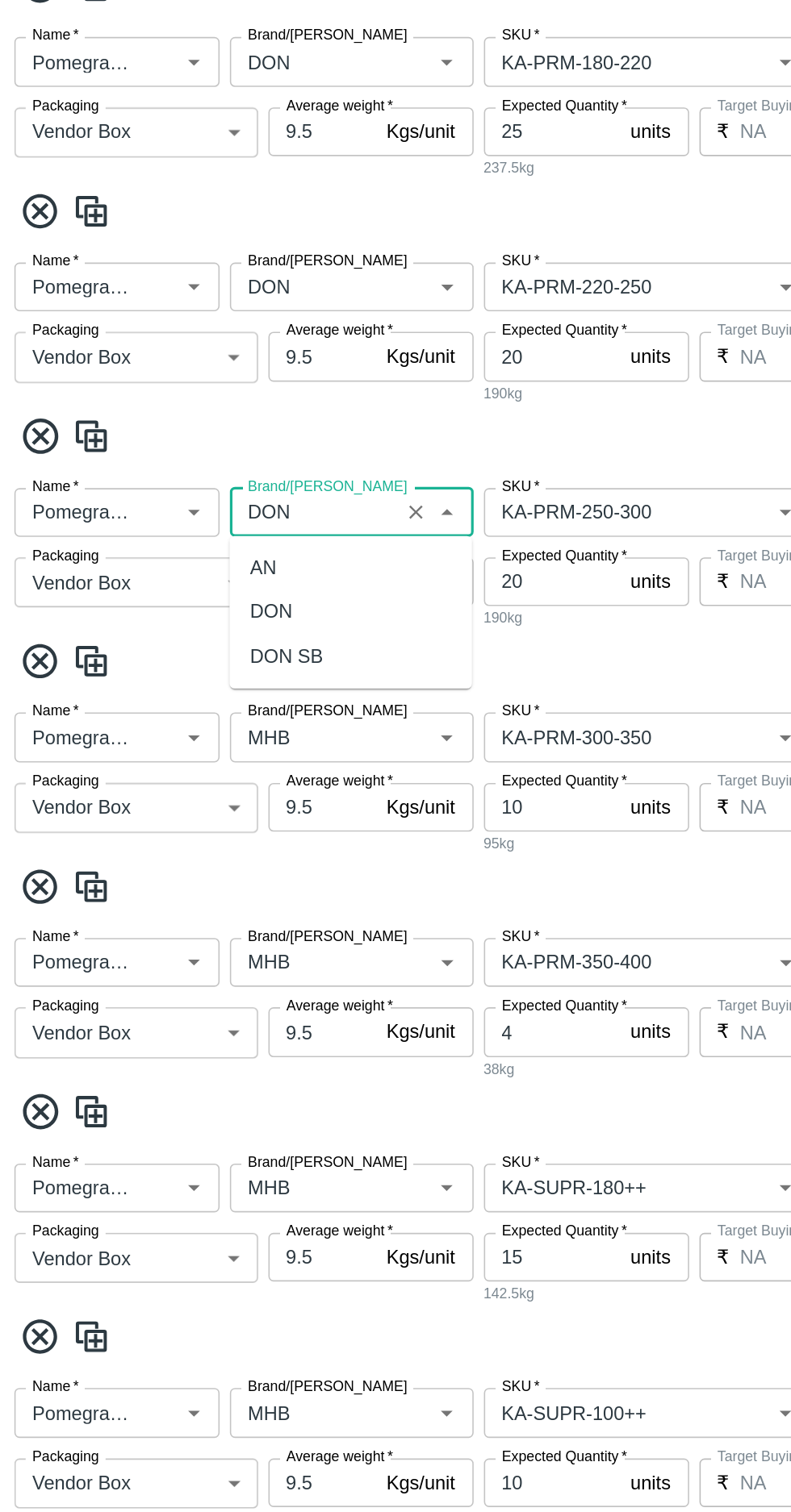
scroll to position [0, 0]
click at [178, 643] on div "DON" at bounding box center [177, 649] width 26 height 18
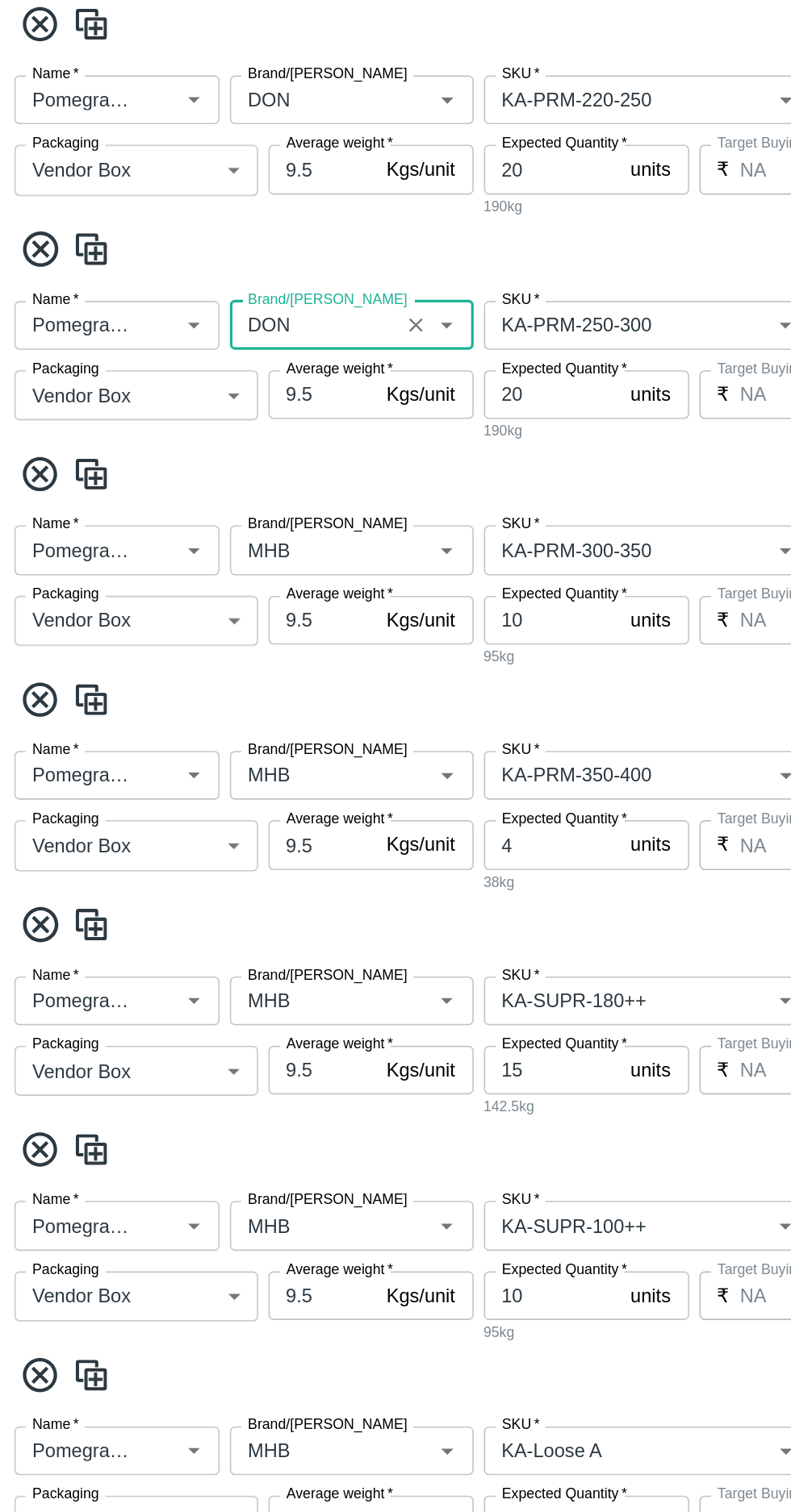
type input "DON"
click at [199, 614] on input "Brand/[PERSON_NAME]" at bounding box center [204, 608] width 96 height 21
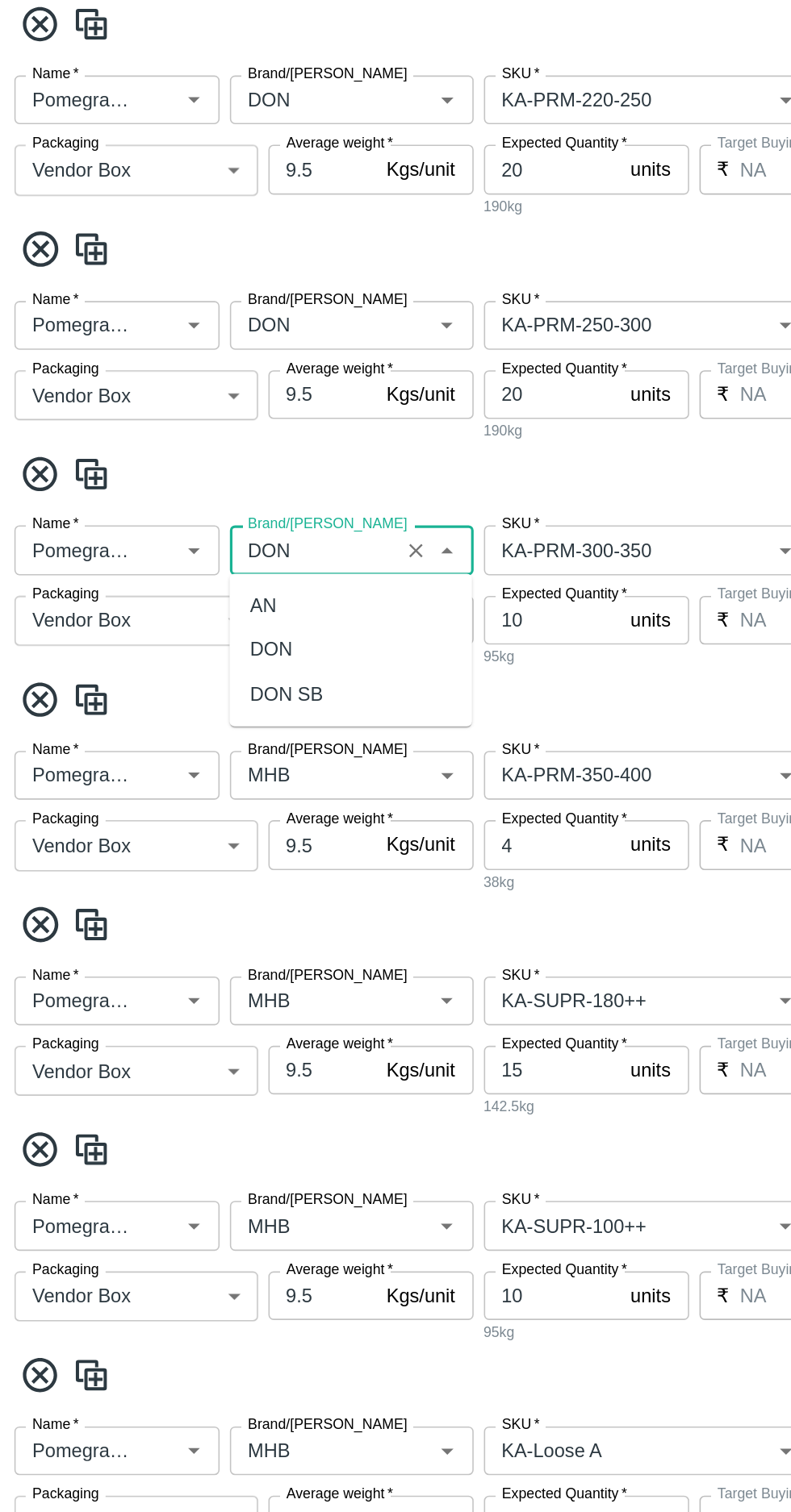
scroll to position [0, 0]
click at [178, 664] on div "DON" at bounding box center [177, 672] width 26 height 18
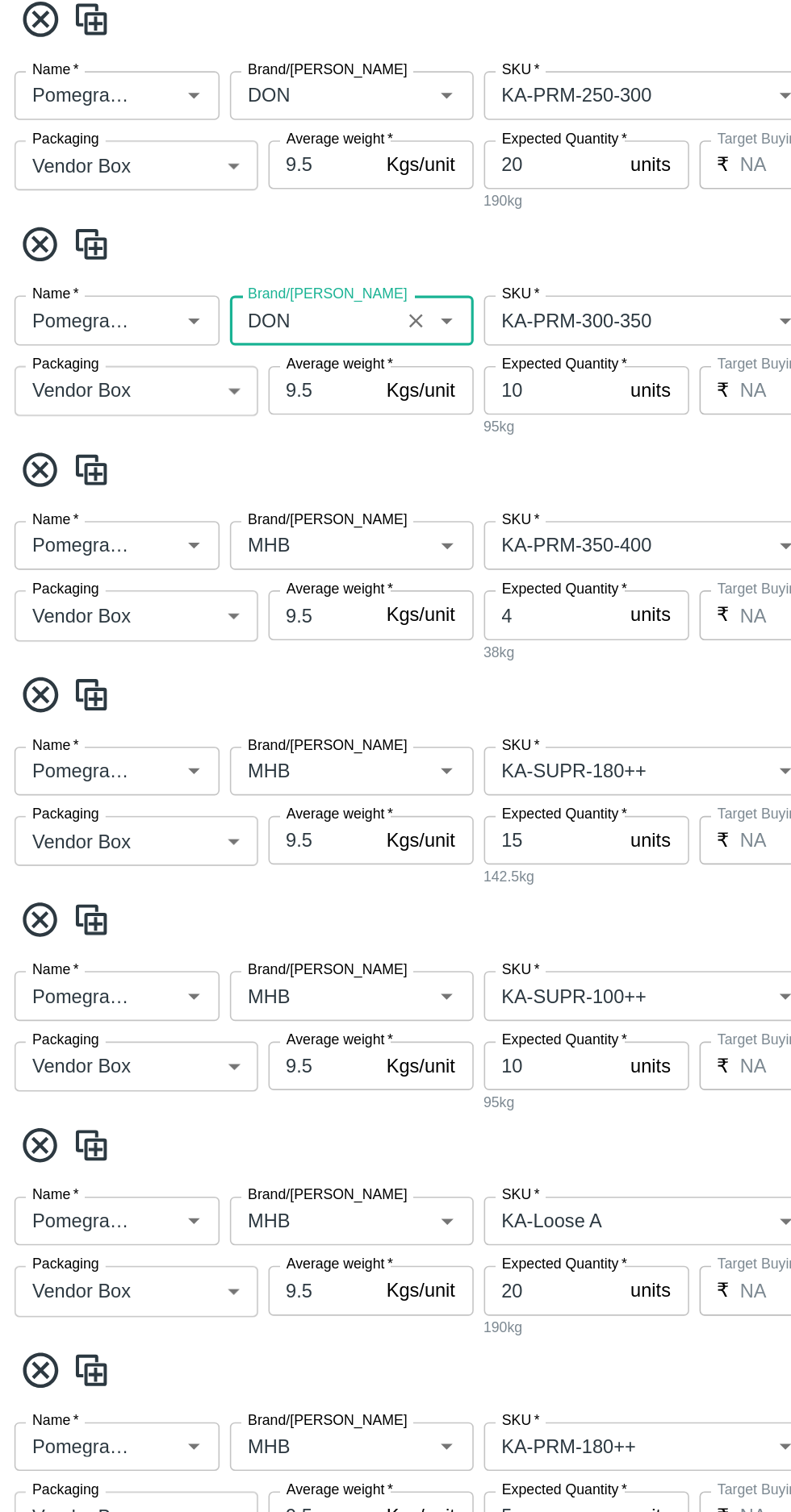
type input "DON"
click at [204, 611] on input "Brand/[PERSON_NAME]" at bounding box center [204, 606] width 96 height 21
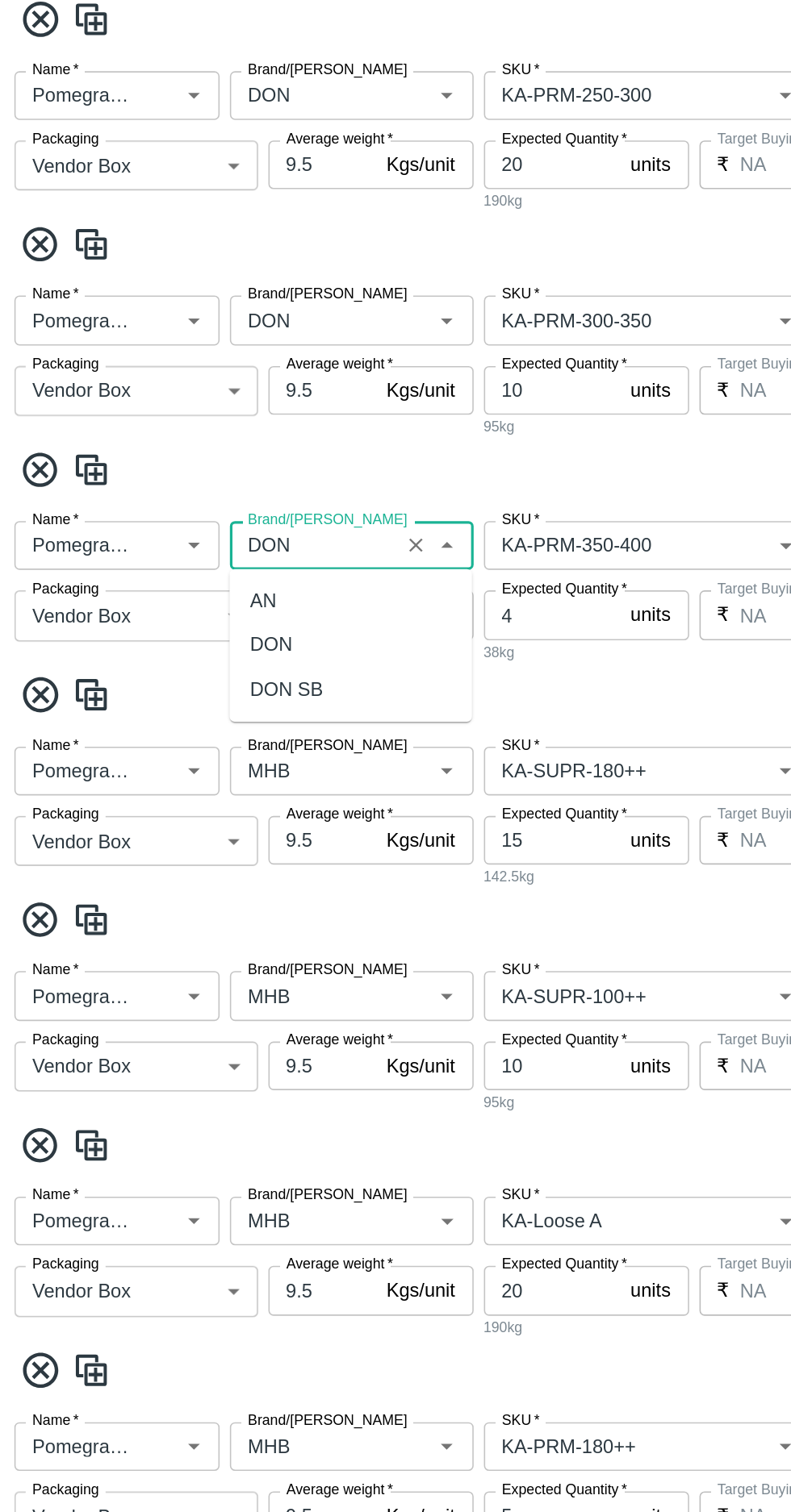
scroll to position [0, 0]
click at [181, 659] on div "DON" at bounding box center [228, 669] width 153 height 27
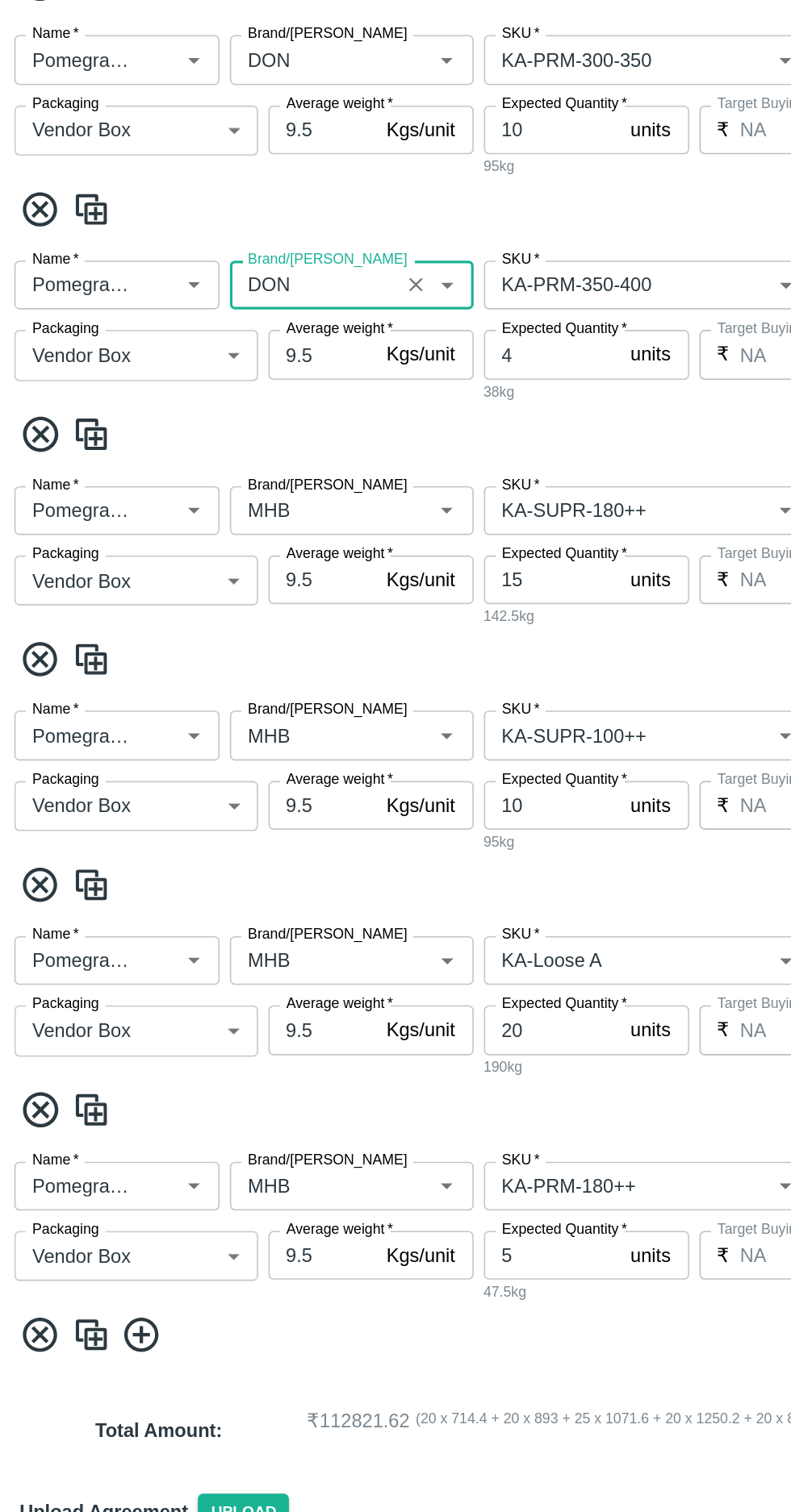
type input "DON"
click at [202, 752] on input "Brand/[PERSON_NAME]" at bounding box center [204, 748] width 96 height 21
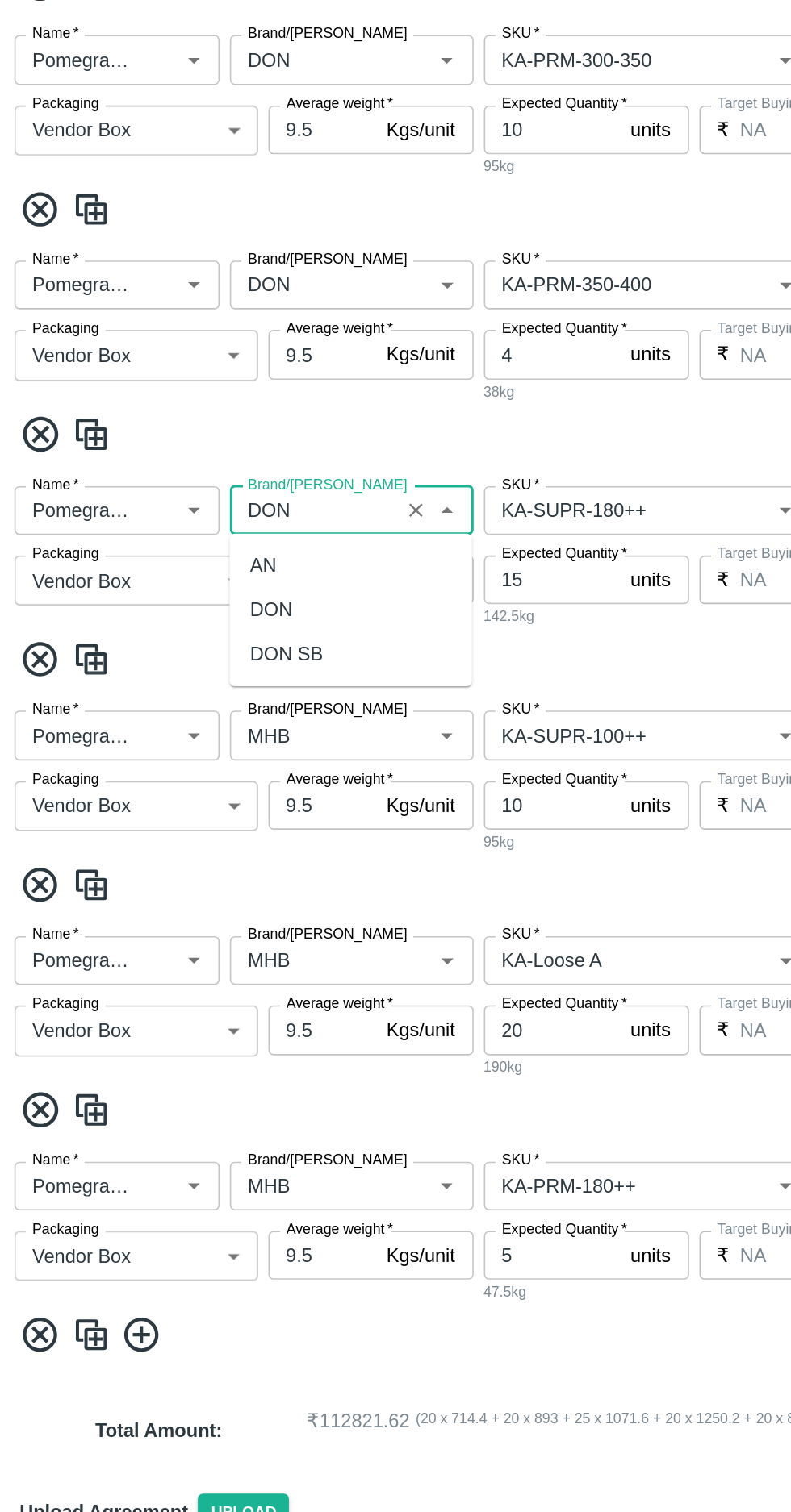
click at [184, 818] on div "DON" at bounding box center [177, 811] width 26 height 18
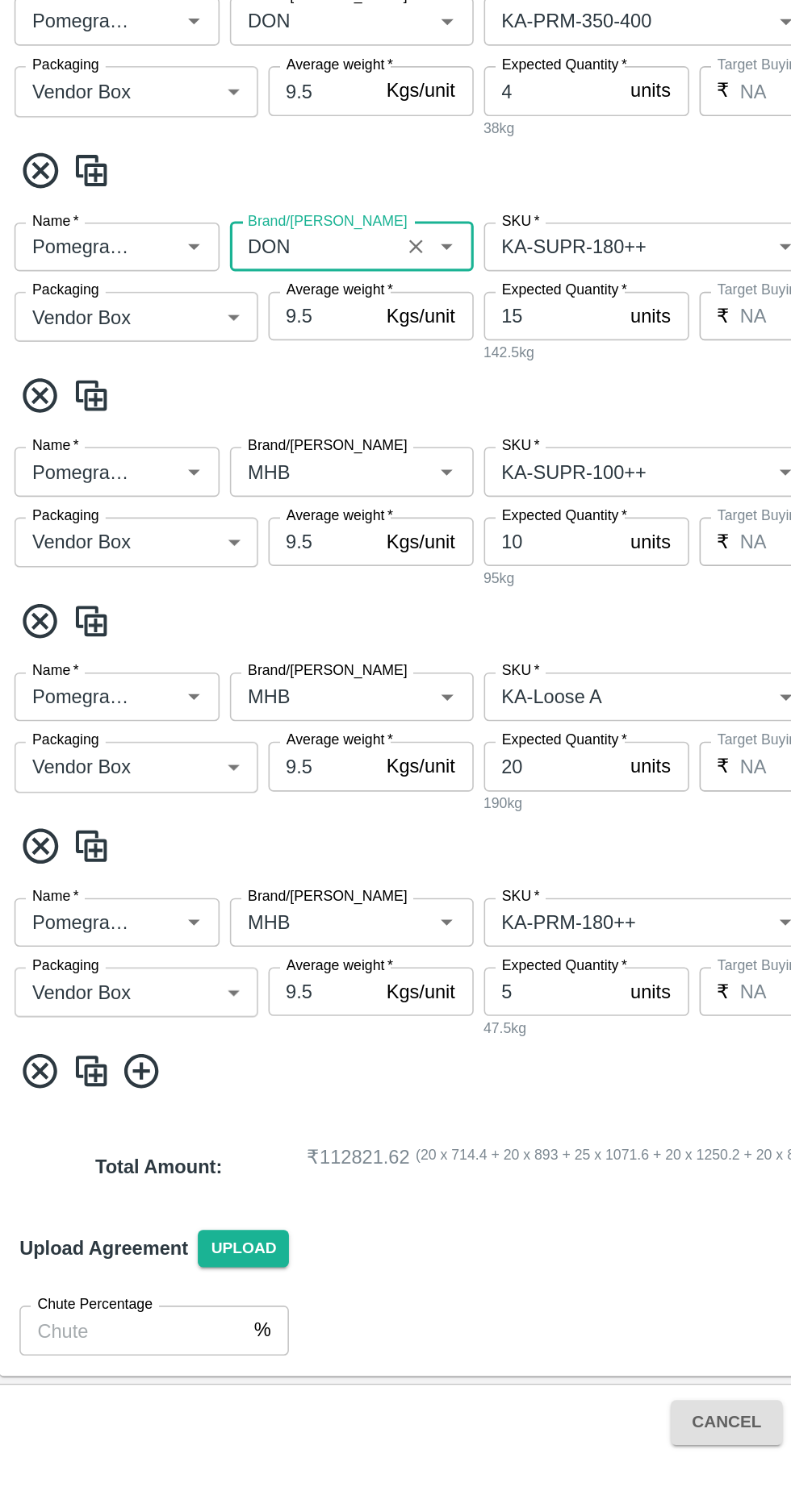
type input "DON"
click at [194, 894] on input "Brand/[PERSON_NAME]" at bounding box center [204, 889] width 96 height 21
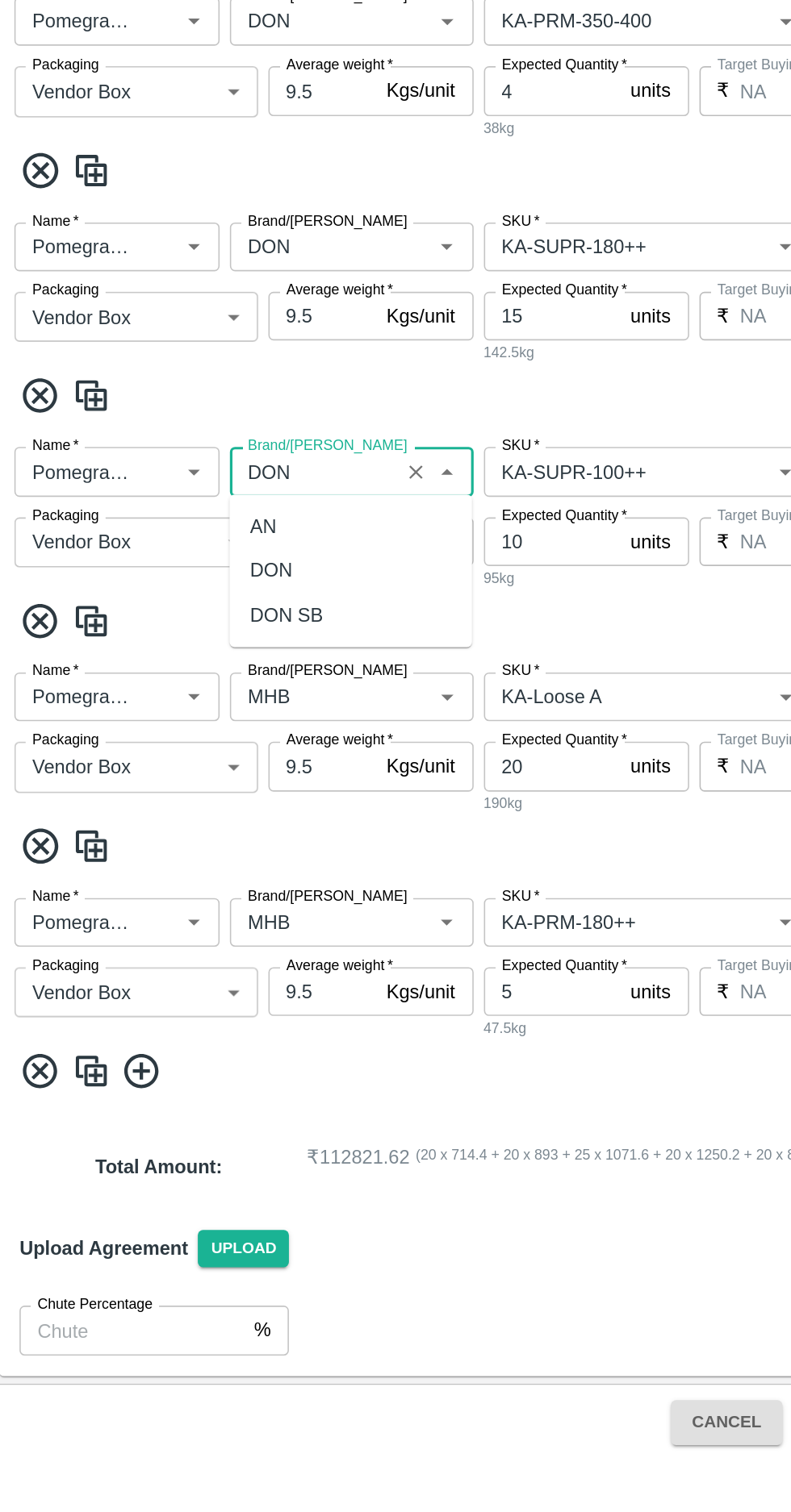
click at [177, 953] on div "DON" at bounding box center [177, 953] width 26 height 18
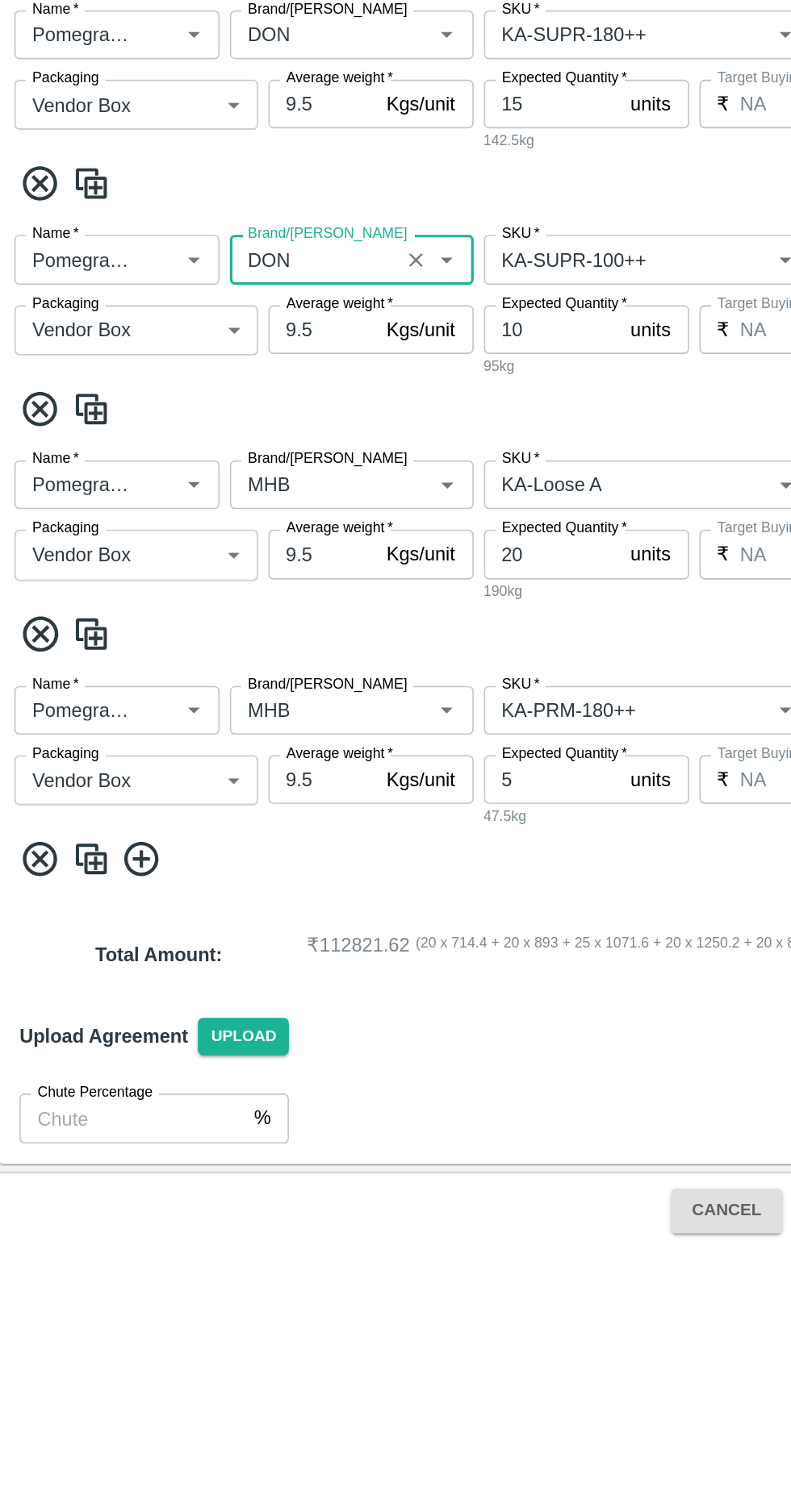
type input "DON"
click at [203, 1028] on input "Brand/[PERSON_NAME]" at bounding box center [204, 1031] width 96 height 21
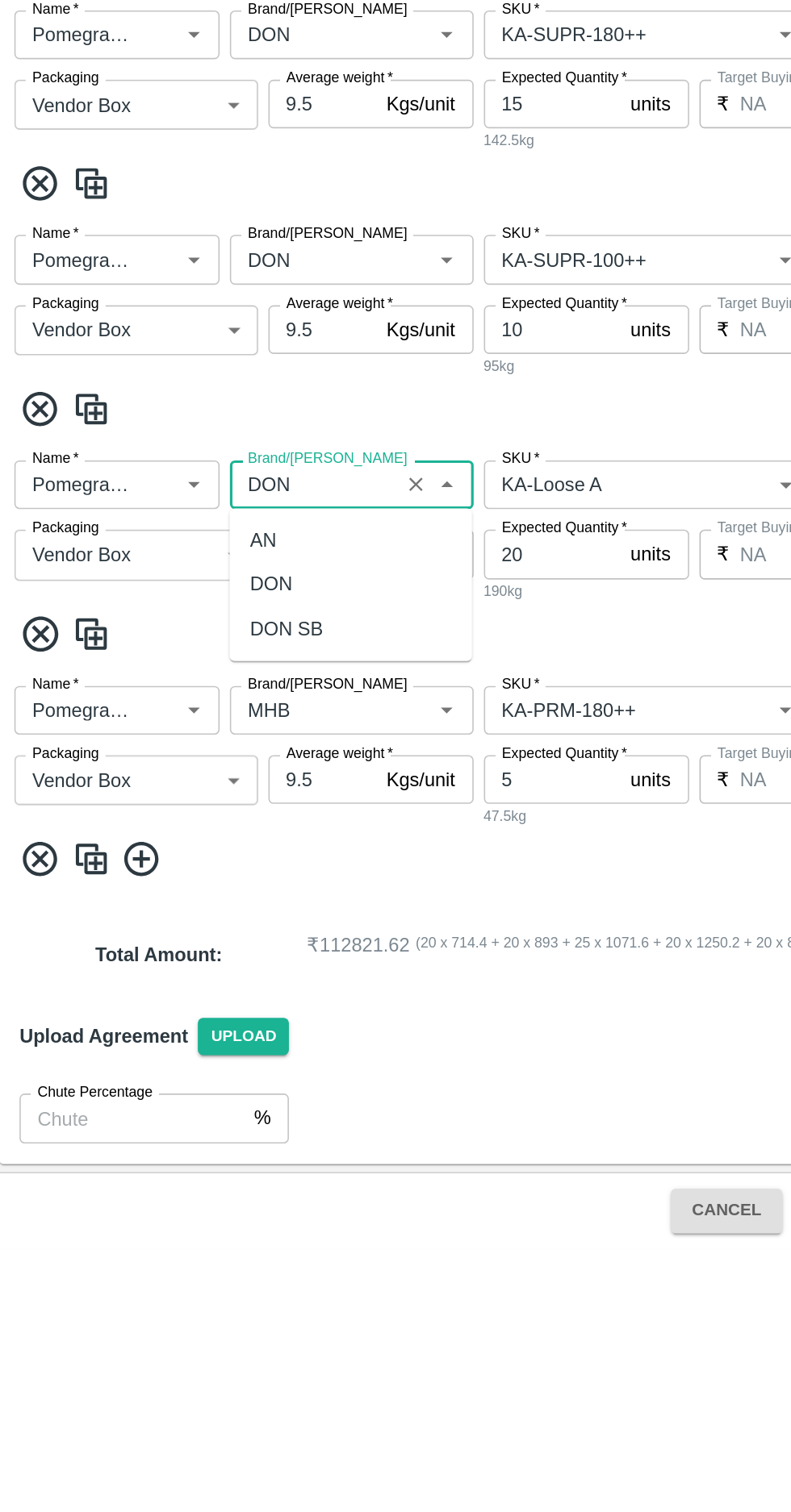
click at [174, 1083] on div "DON" at bounding box center [228, 1094] width 153 height 27
type input "DON"
click at [210, 1170] on input "Brand/[PERSON_NAME]" at bounding box center [204, 1173] width 96 height 21
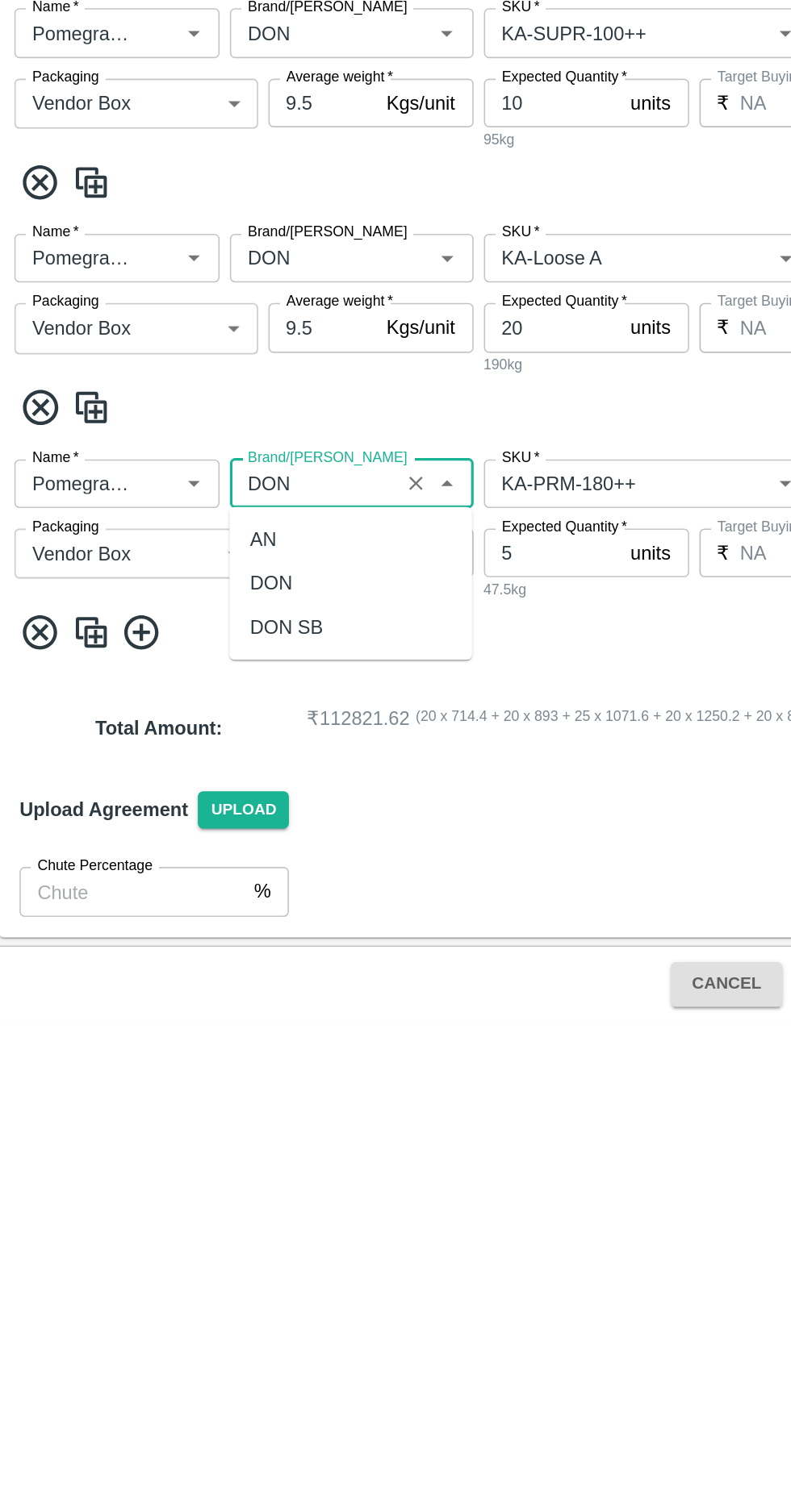
click at [175, 1223] on div "DON" at bounding box center [228, 1235] width 153 height 27
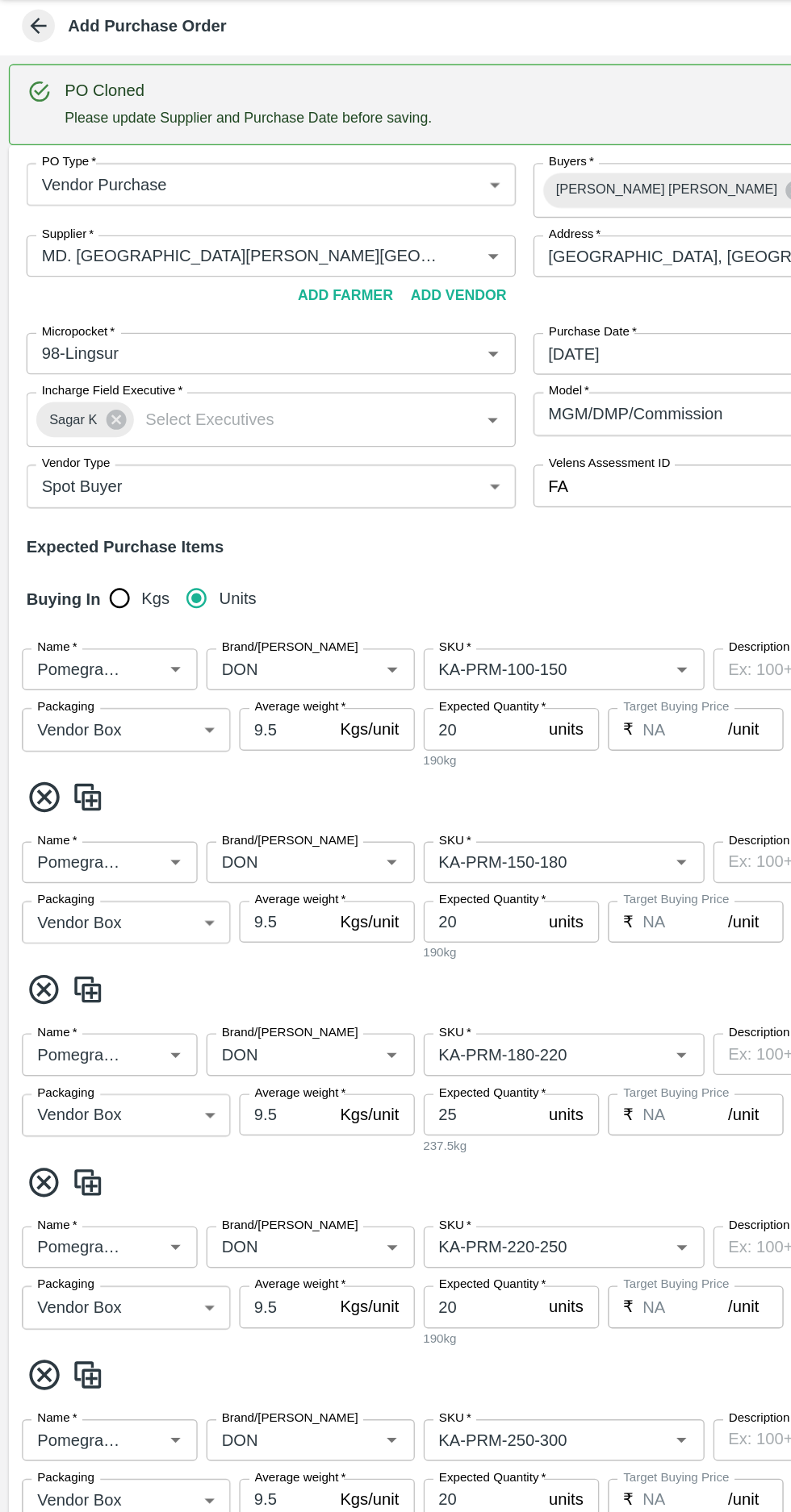
type input "DON"
click at [240, 228] on input "Supplier   *" at bounding box center [175, 231] width 303 height 21
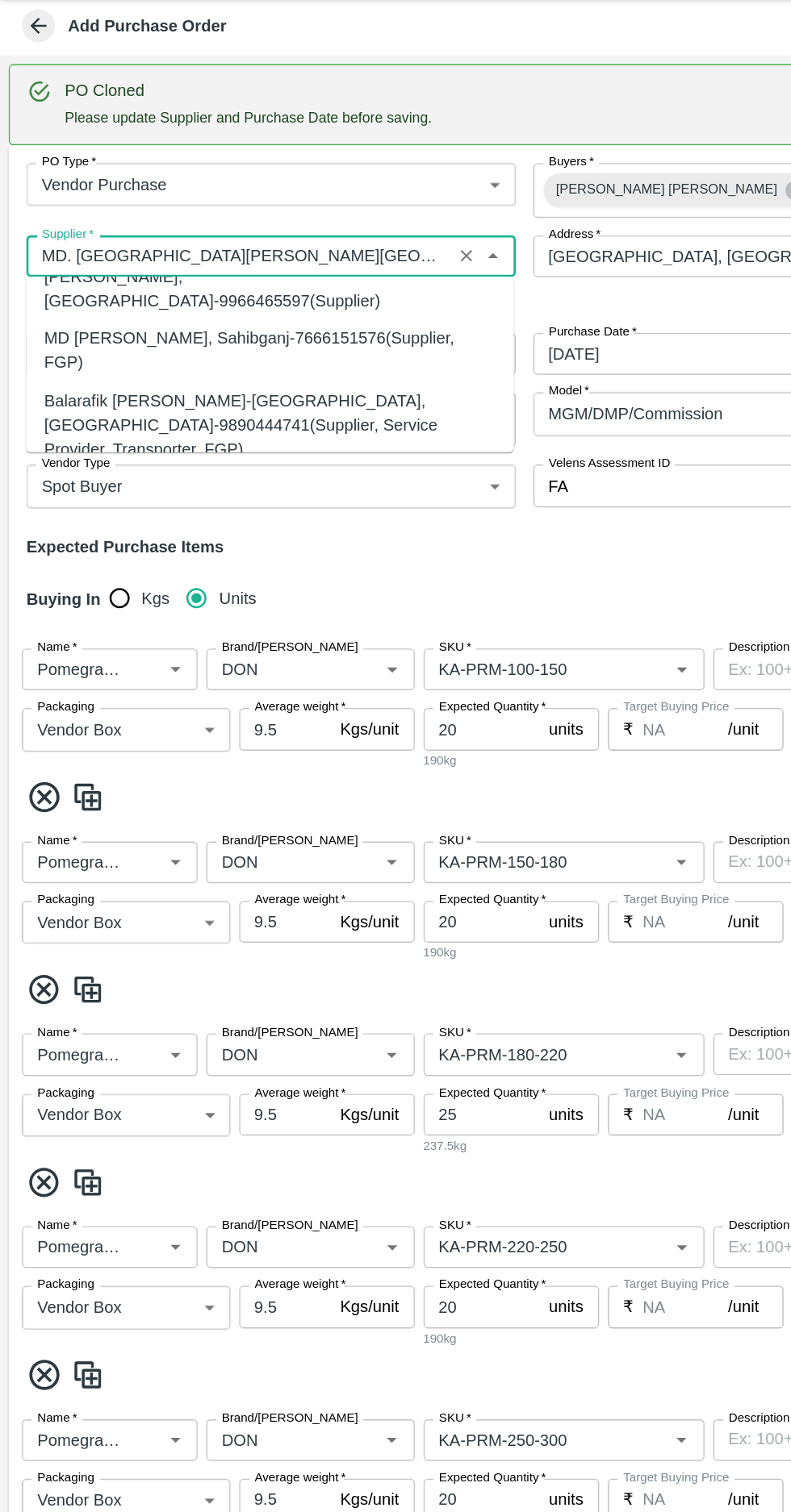
scroll to position [239, 0]
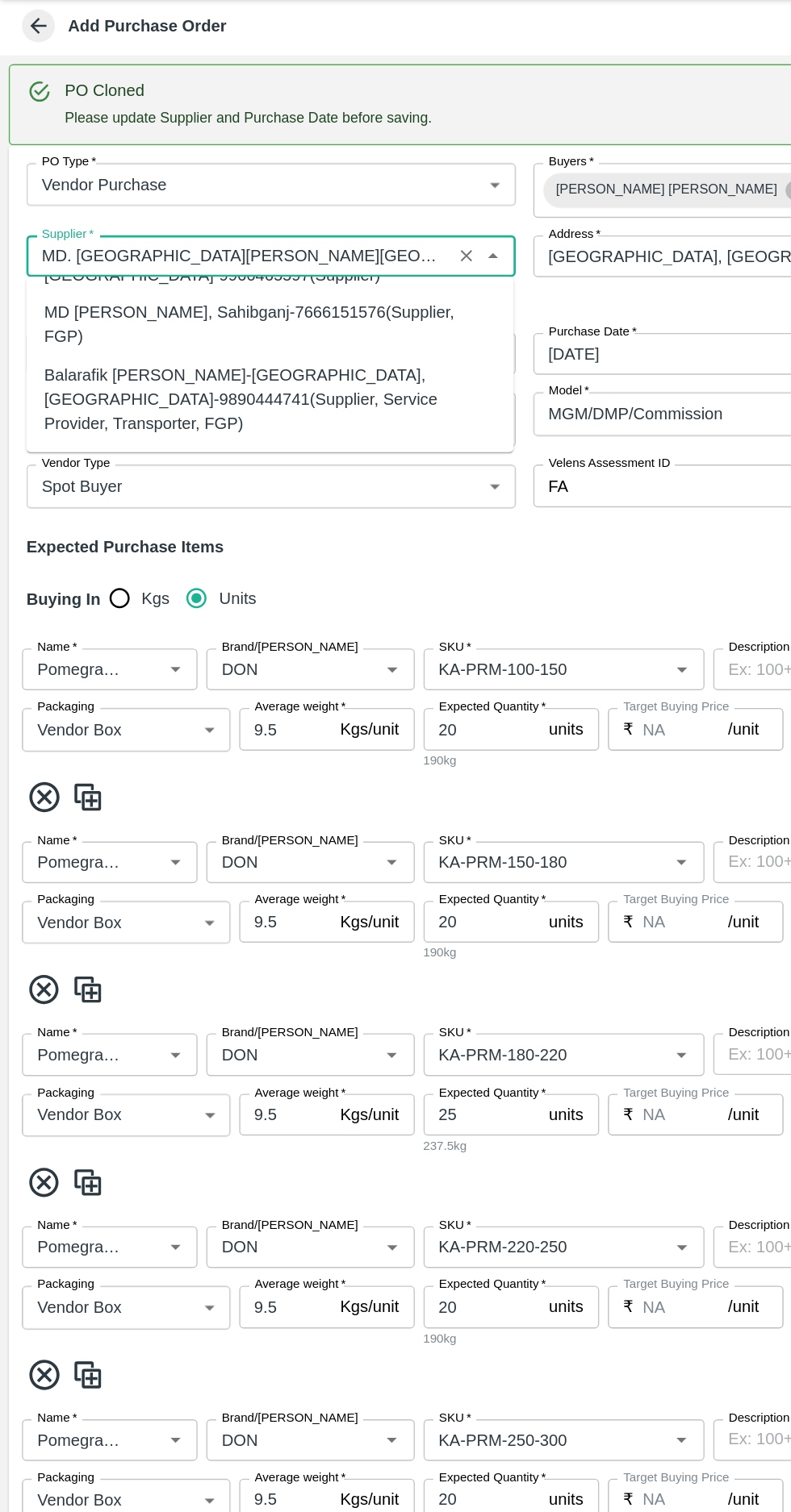
click at [126, 373] on div "Mohammedrafique Bagwan-, Belgaum Division-7259445193(Farmer, Supplier, Service …" at bounding box center [199, 400] width 333 height 54
type input "Mohammedrafique Bagwan-, Belgaum Division-7259445193(Farmer, Supplier, Service …"
type input ", Belgaum Division, , [GEOGRAPHIC_DATA]"
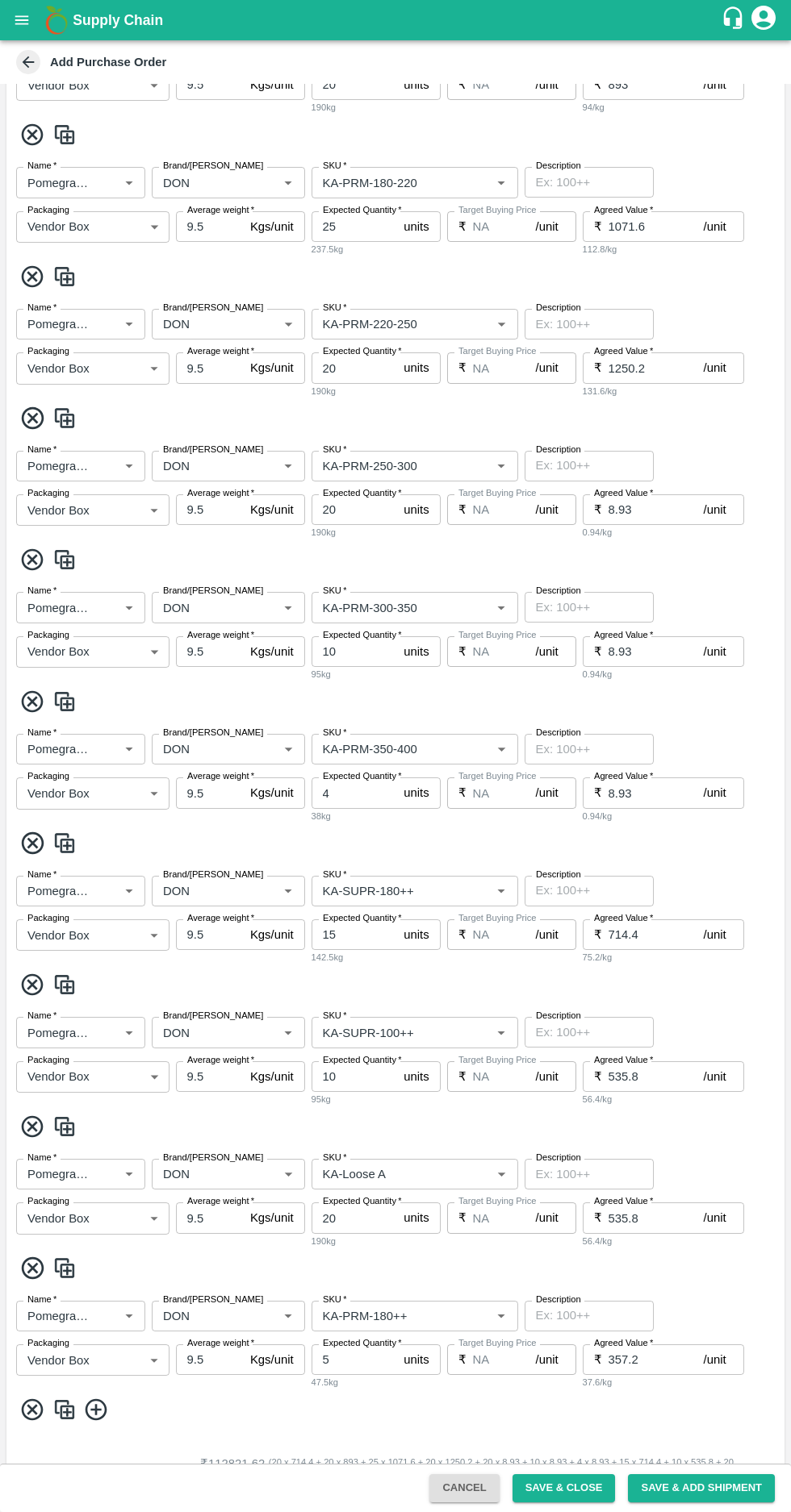
scroll to position [779, 0]
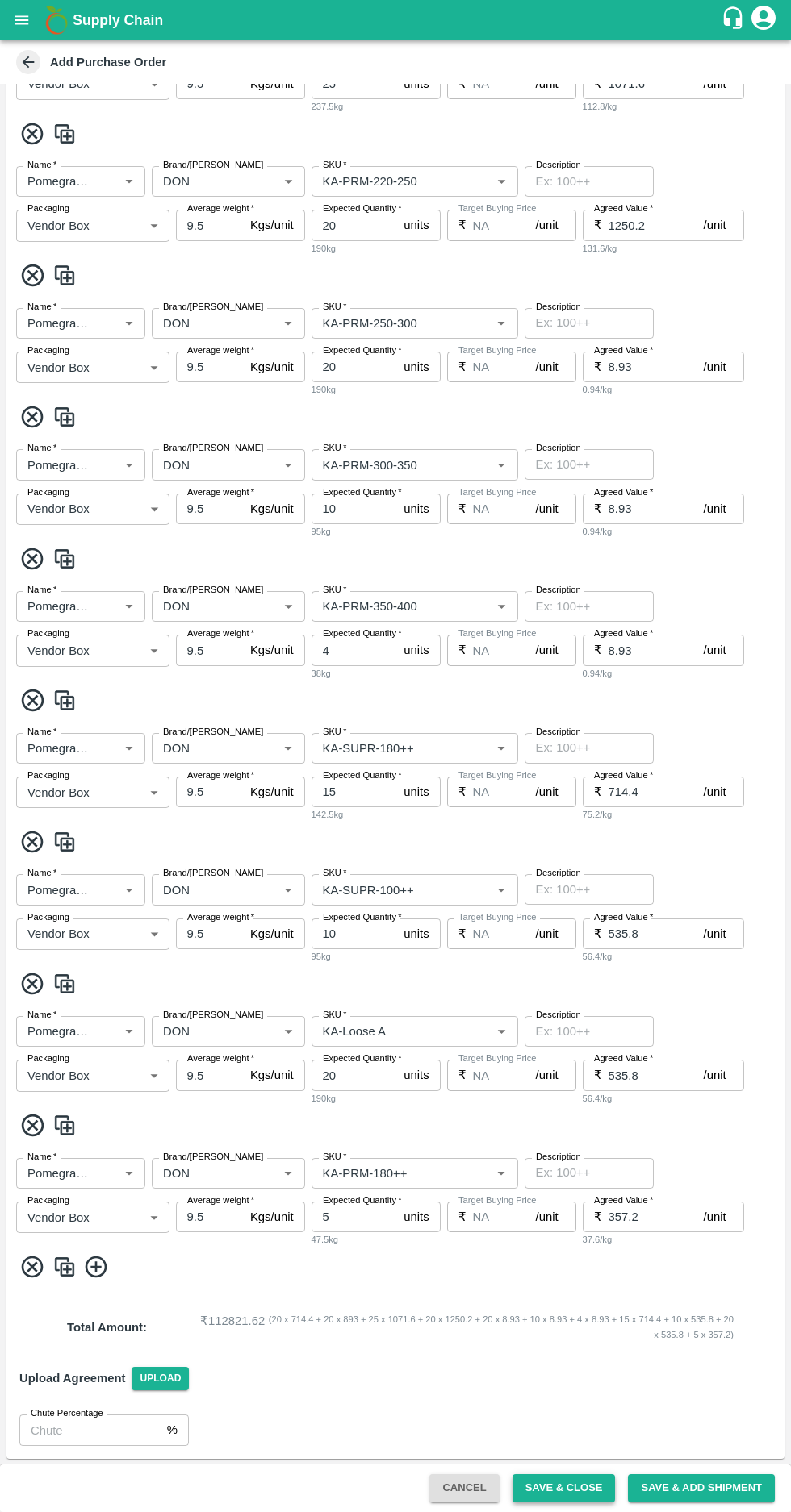
click at [598, 1485] on button "Save & Close" at bounding box center [564, 1488] width 103 height 28
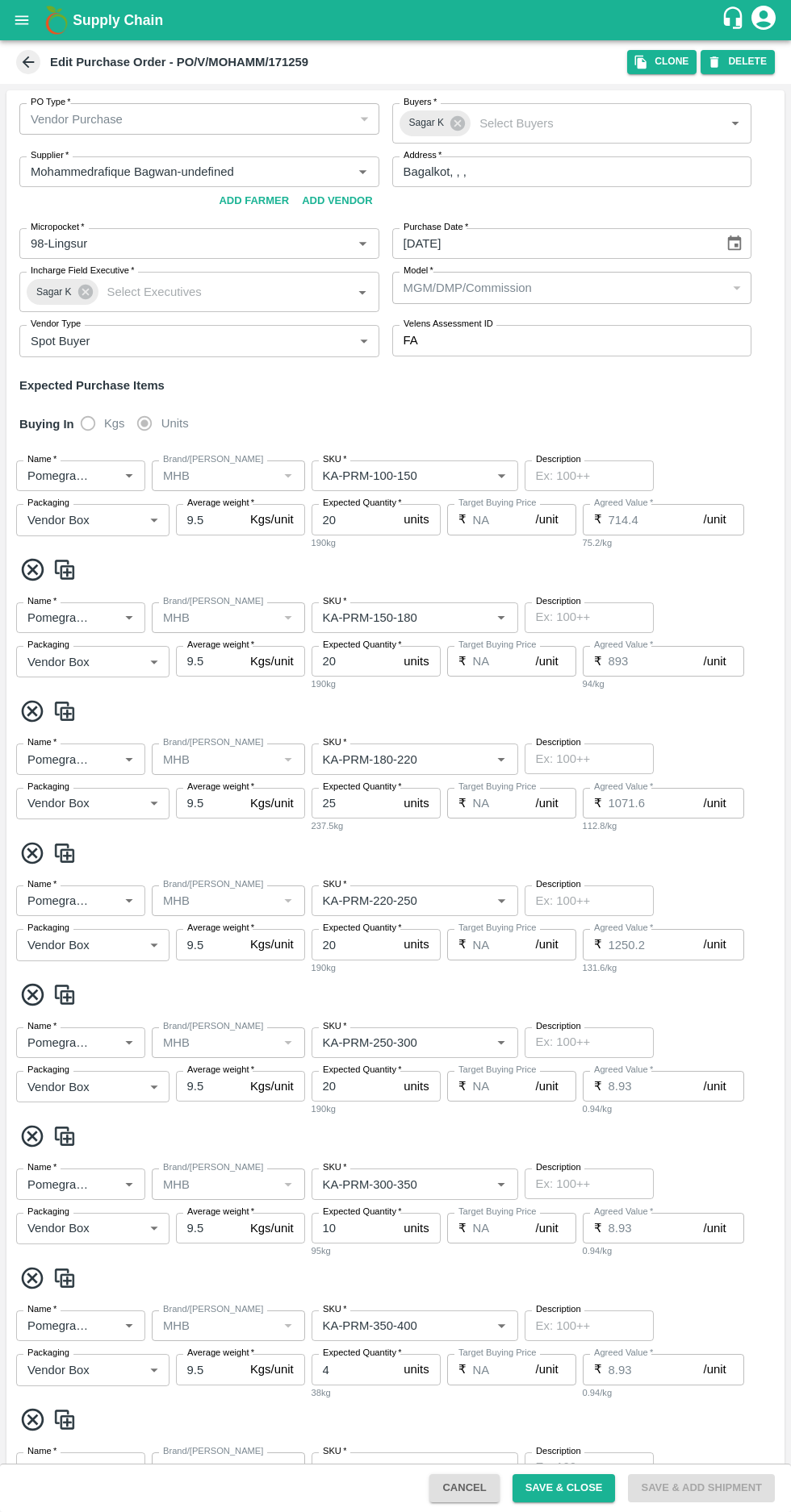
click at [20, 64] on icon at bounding box center [28, 62] width 18 height 18
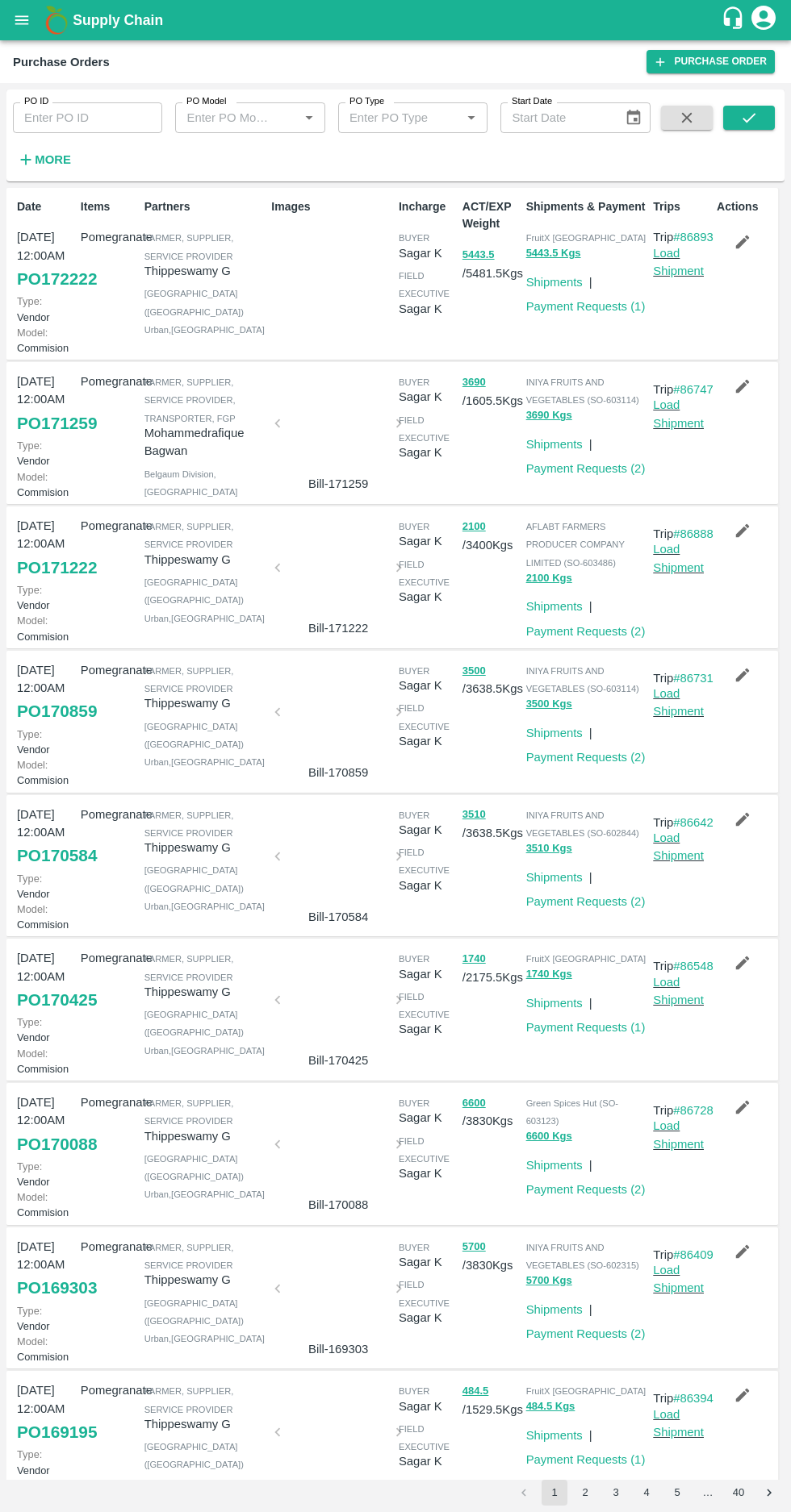
click at [33, 161] on icon "button" at bounding box center [26, 160] width 18 height 18
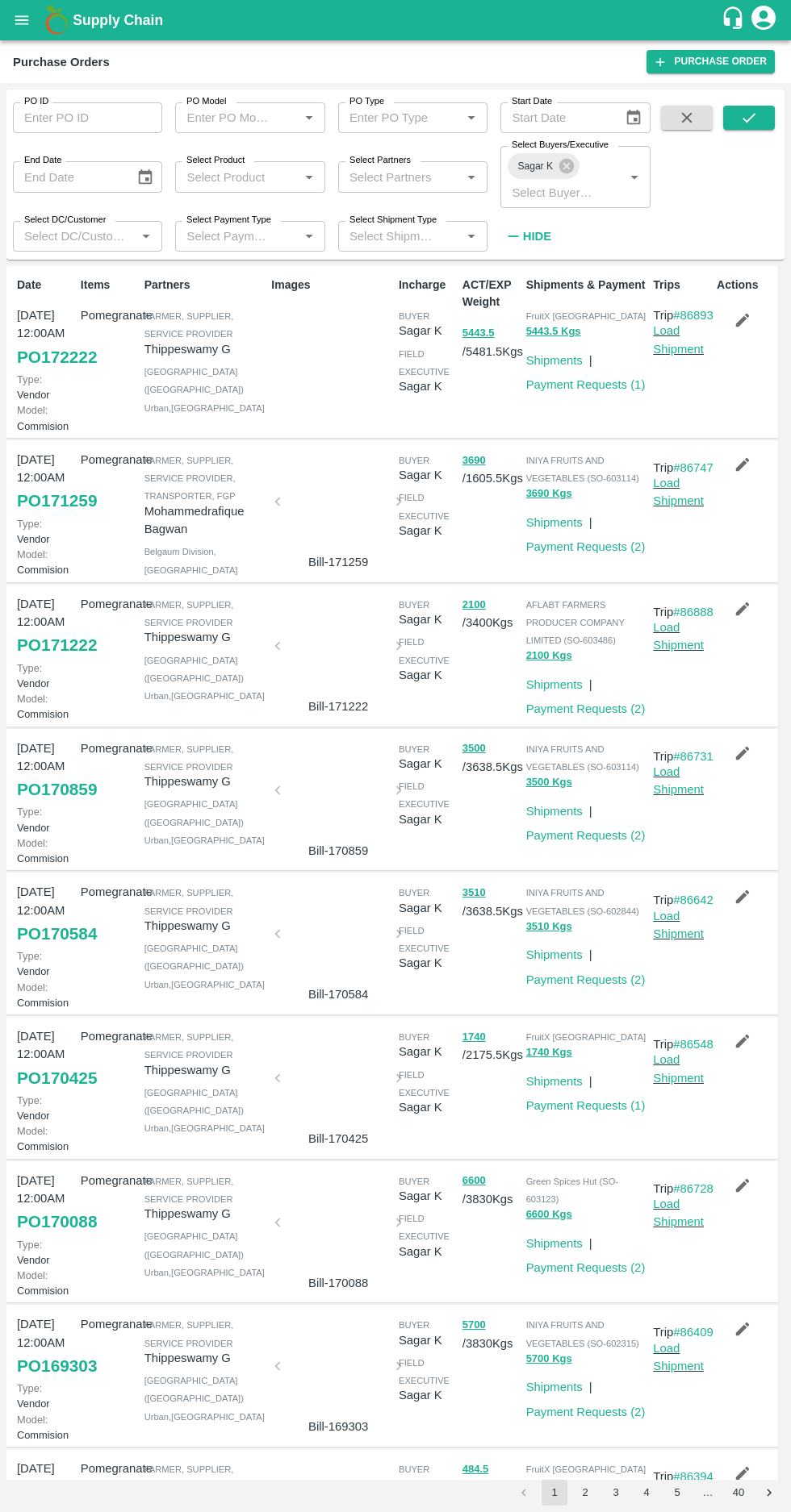
click at [575, 146] on label "Select Buyers/Executive" at bounding box center [560, 146] width 97 height 13
click at [575, 182] on input "Select Buyers/Executive" at bounding box center [551, 192] width 92 height 21
click at [565, 166] on icon at bounding box center [567, 166] width 18 height 18
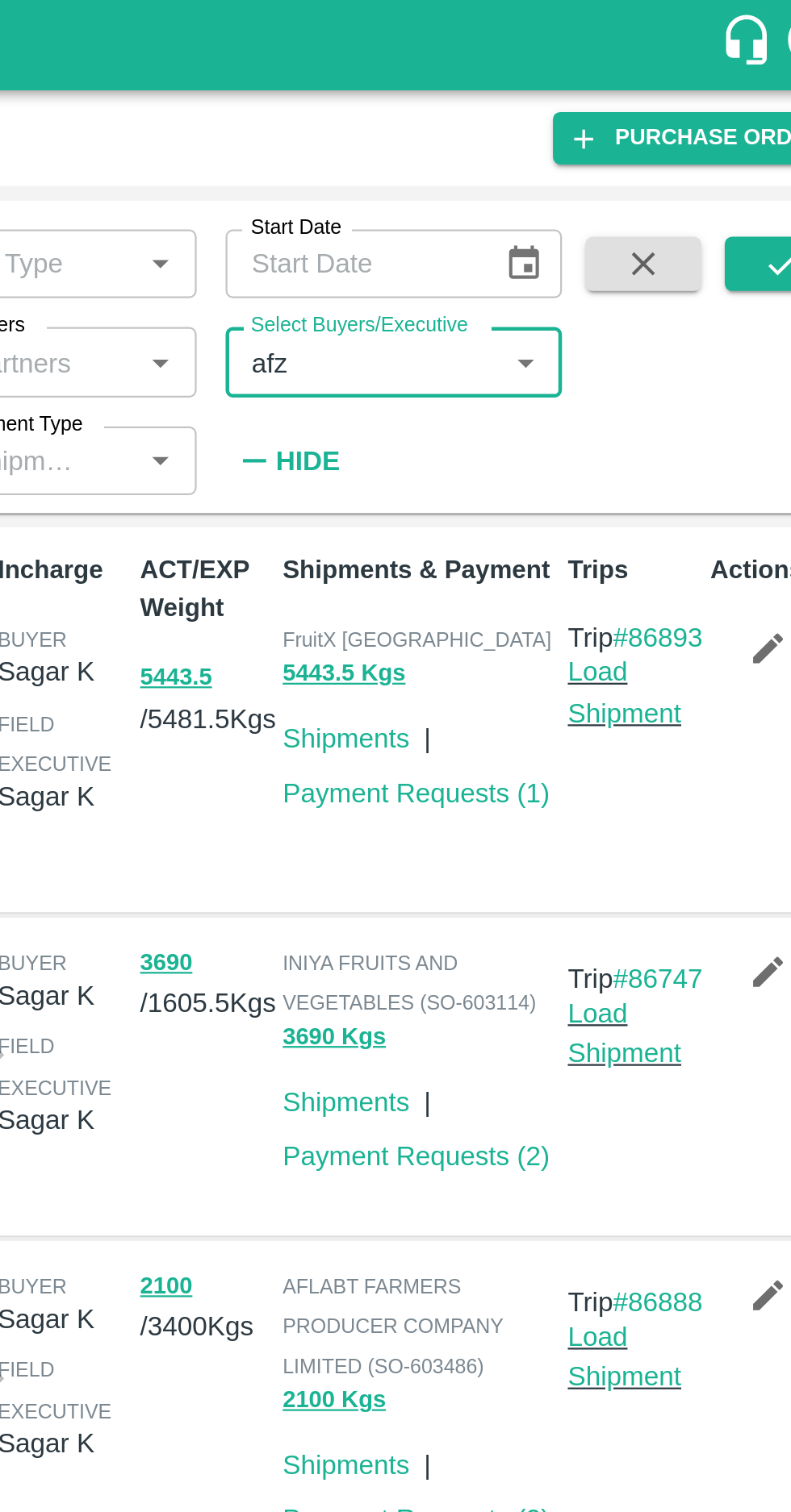
type input "afza"
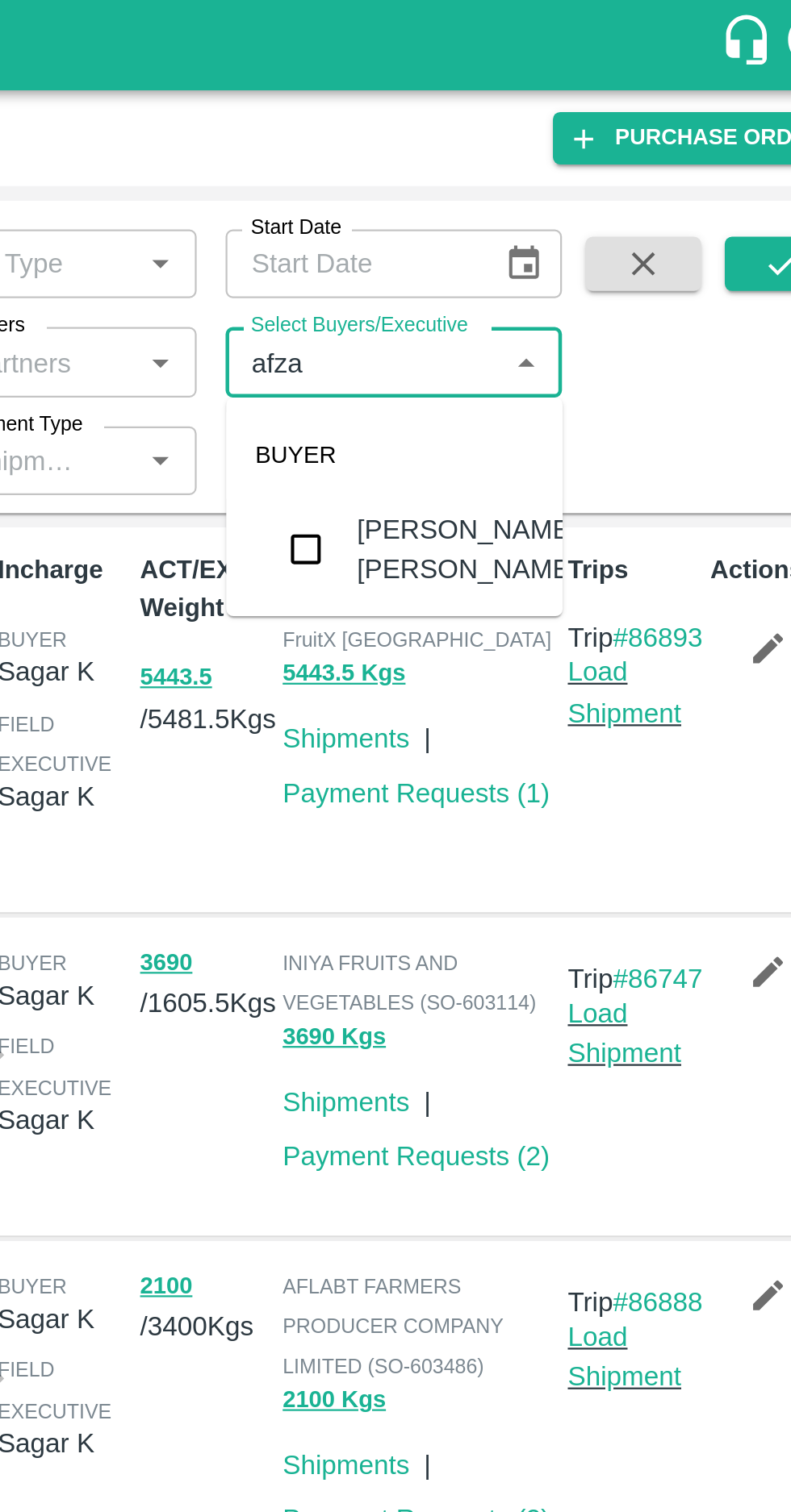
click at [532, 250] on input "checkbox" at bounding box center [536, 245] width 33 height 33
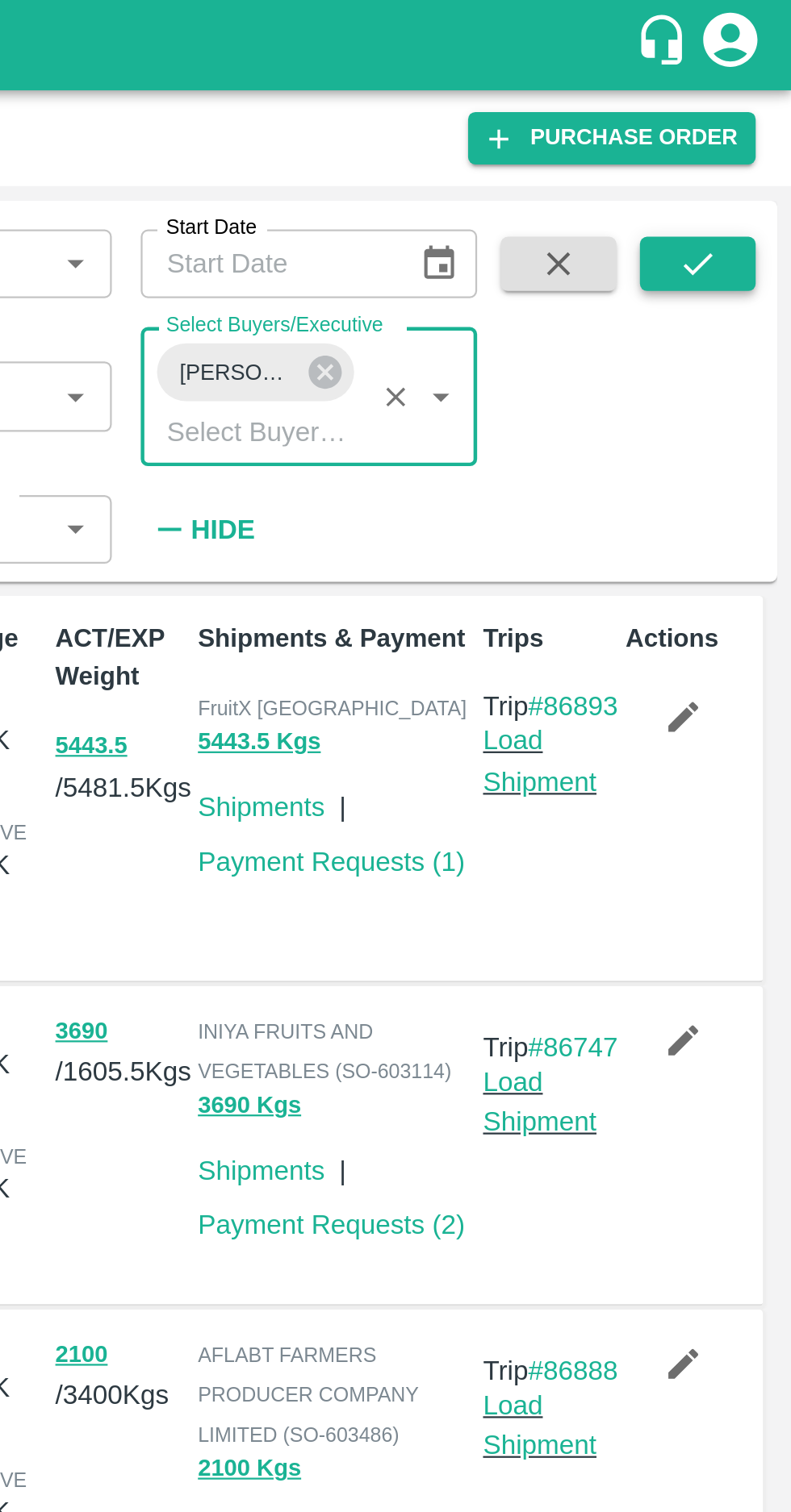
click at [749, 119] on icon "submit" at bounding box center [749, 117] width 13 height 10
